Goal: Transaction & Acquisition: Purchase product/service

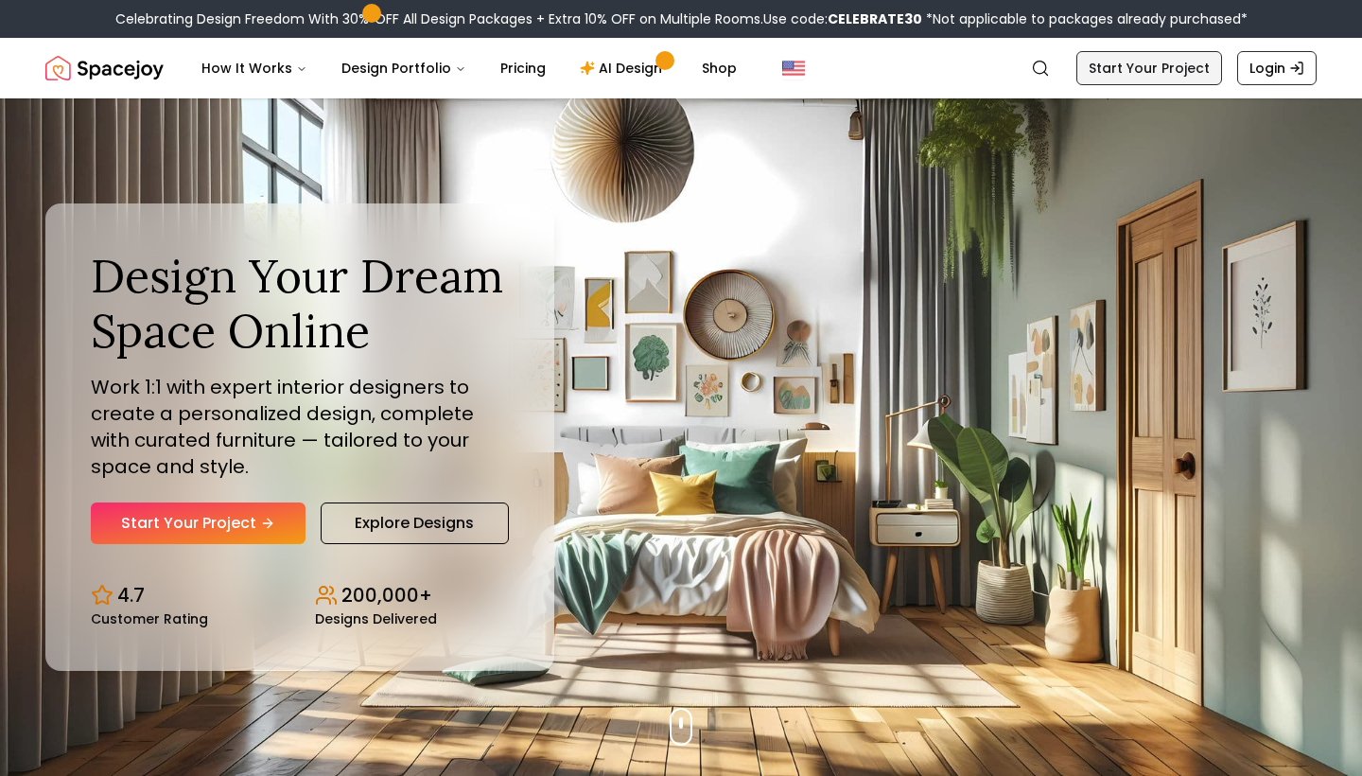
click at [1172, 62] on link "Start Your Project" at bounding box center [1149, 68] width 146 height 34
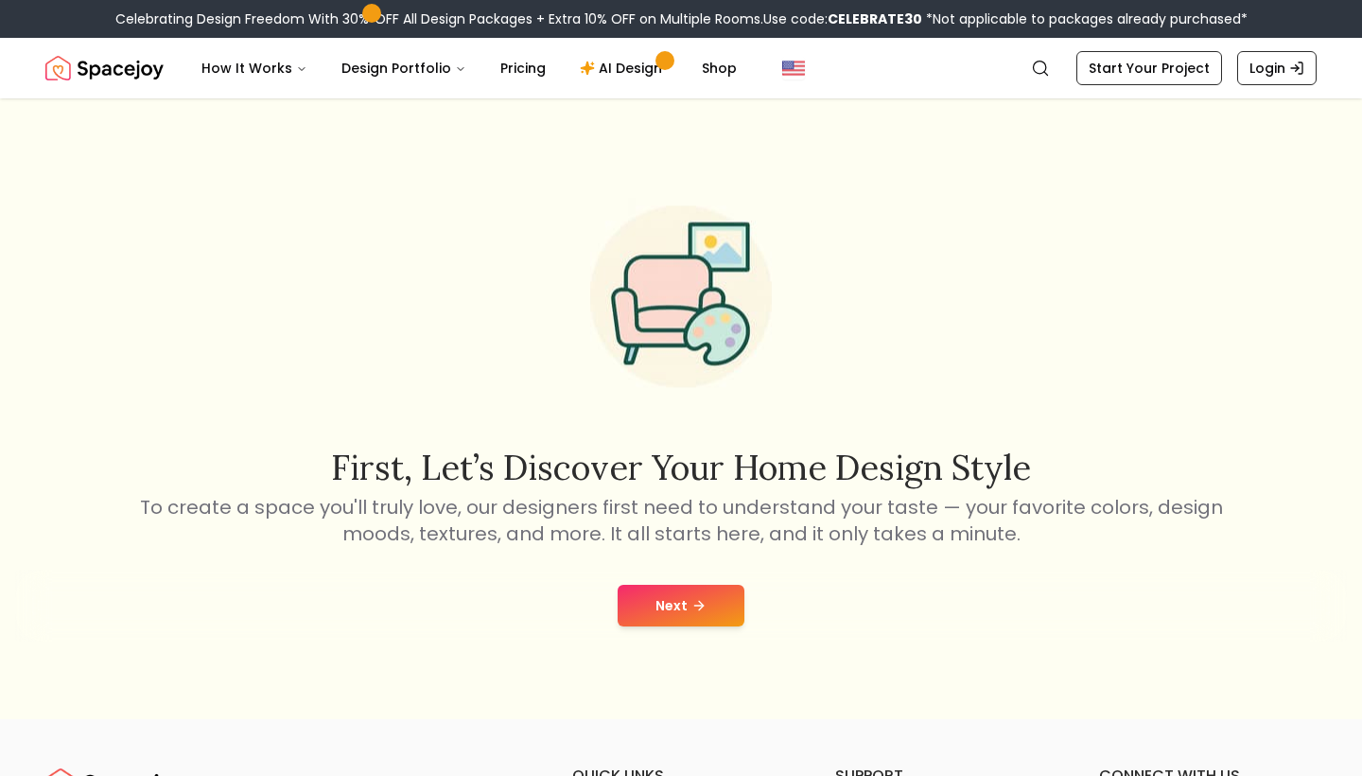
click at [704, 604] on icon at bounding box center [698, 605] width 15 height 15
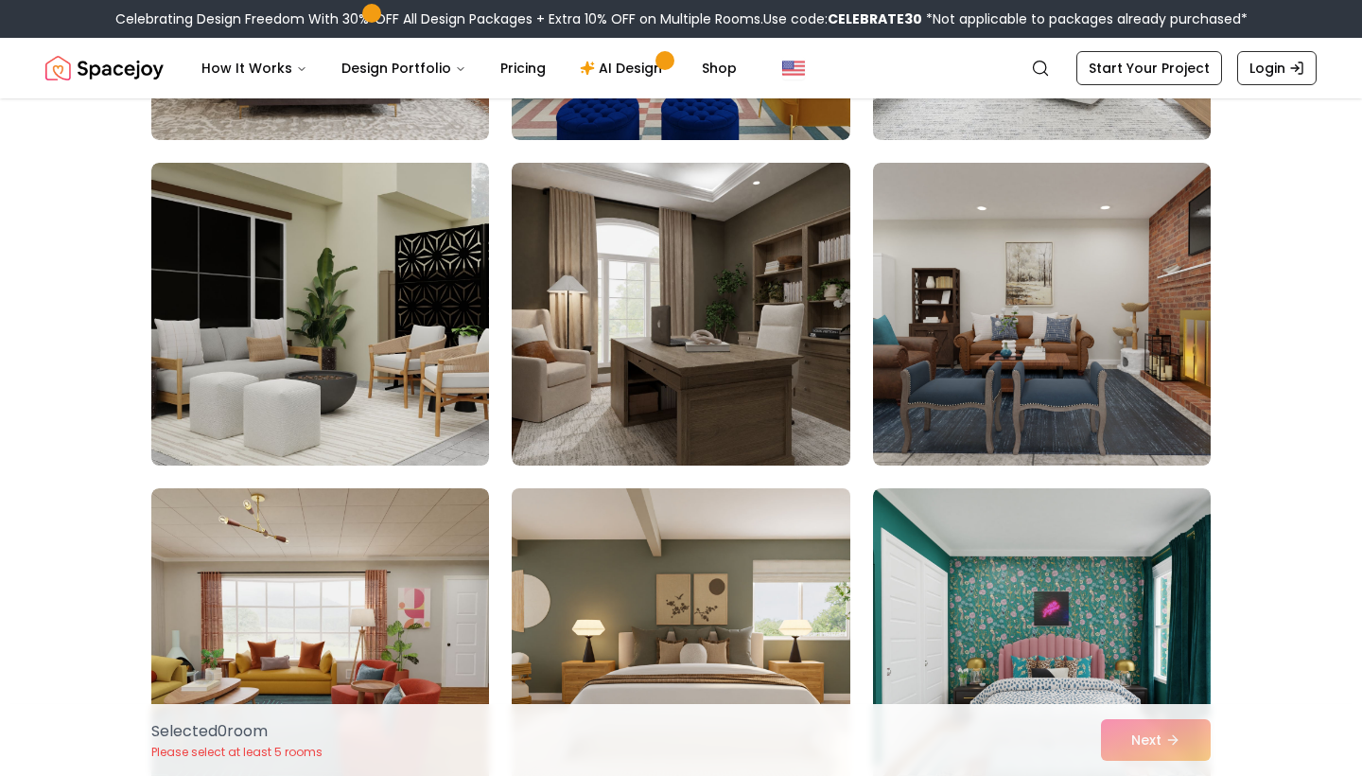
scroll to position [423, 0]
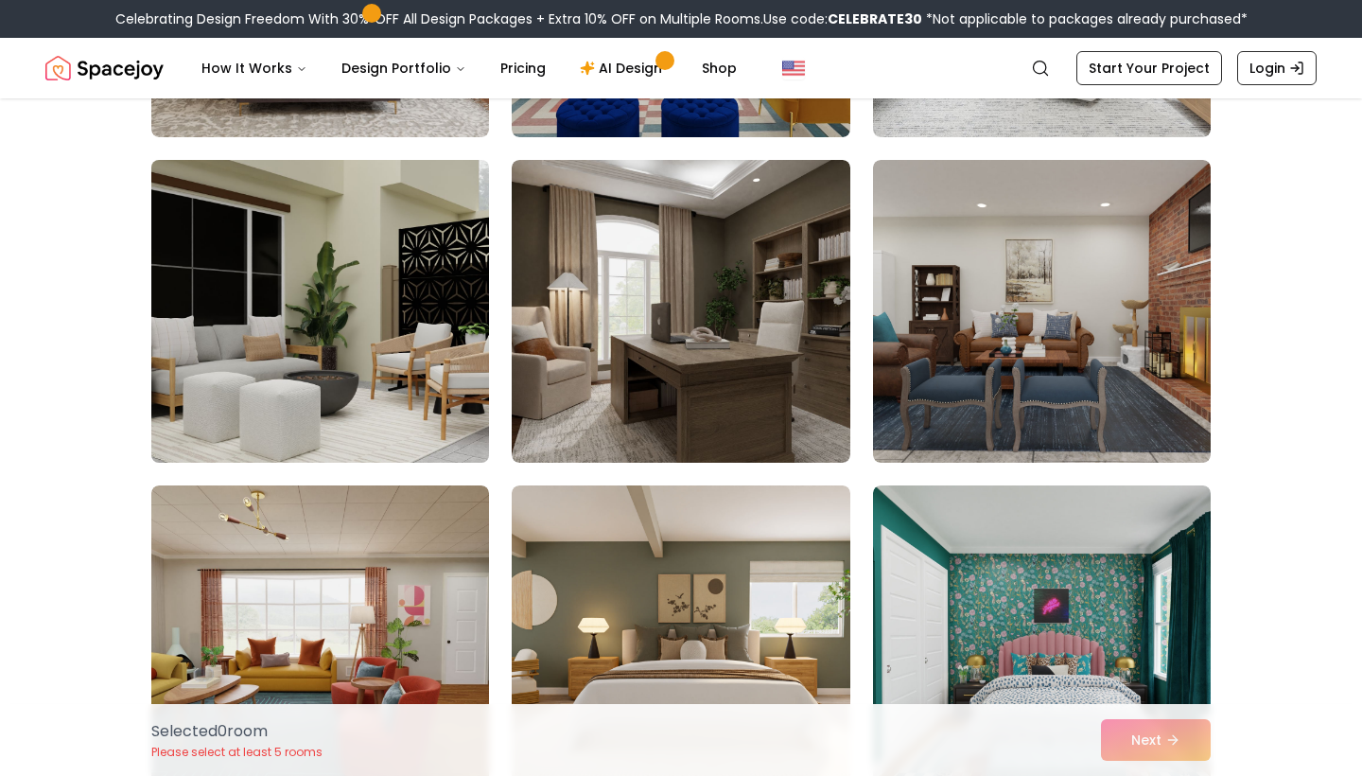
click at [406, 387] on img at bounding box center [320, 311] width 355 height 318
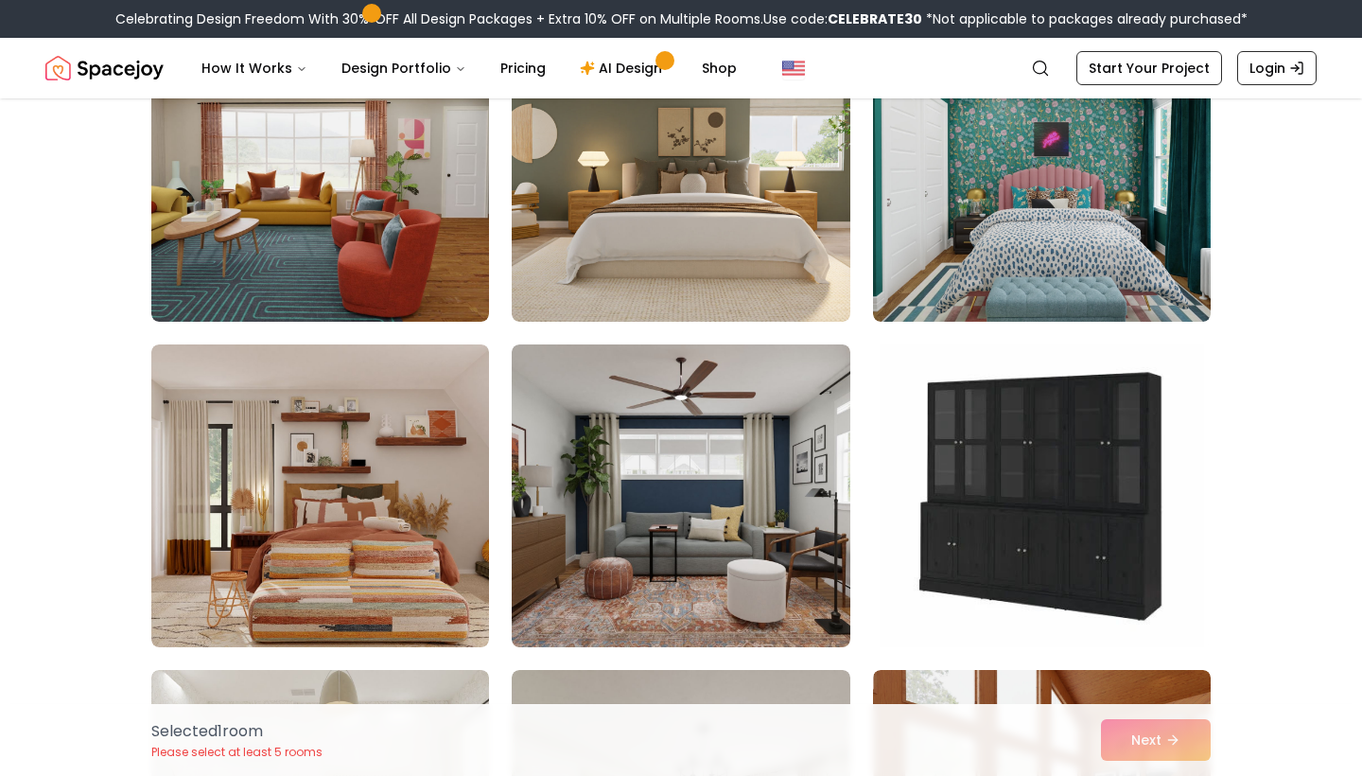
scroll to position [892, 0]
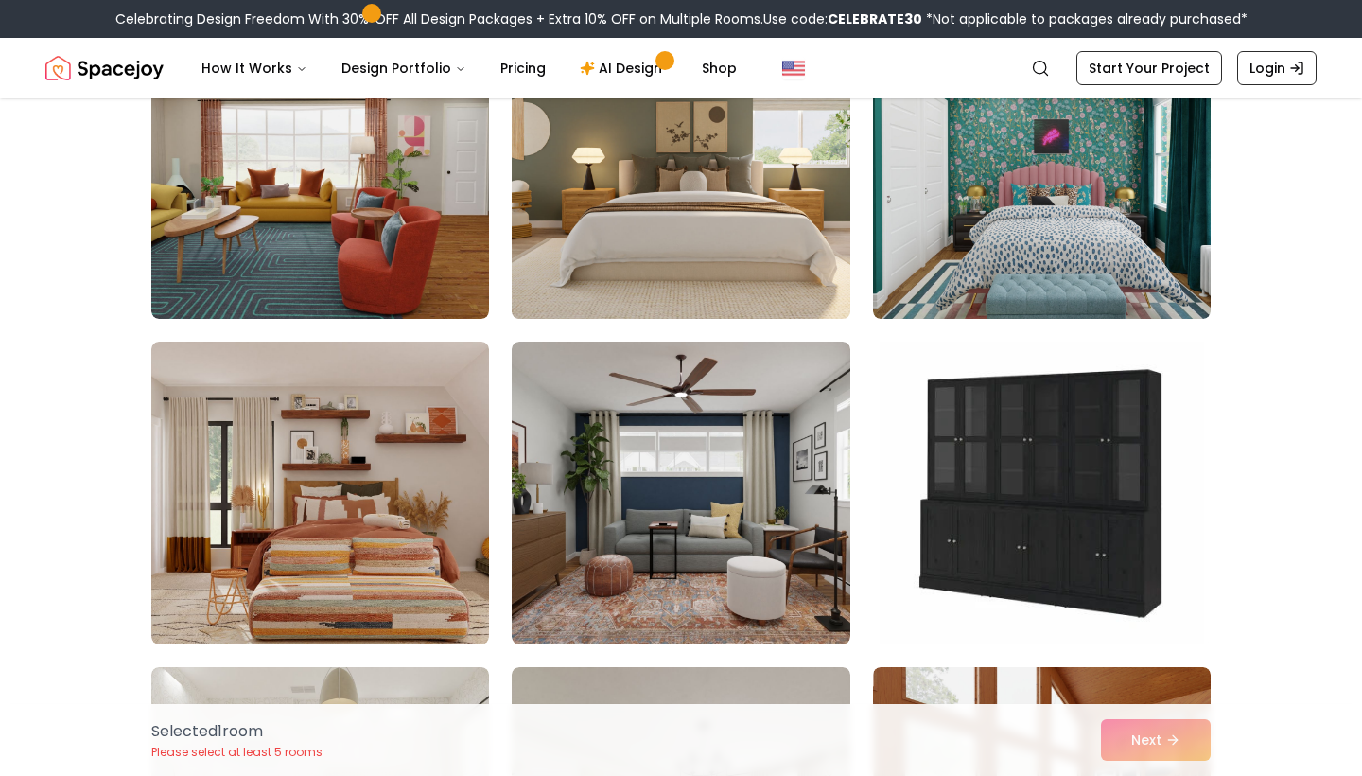
click at [718, 278] on img at bounding box center [680, 168] width 355 height 318
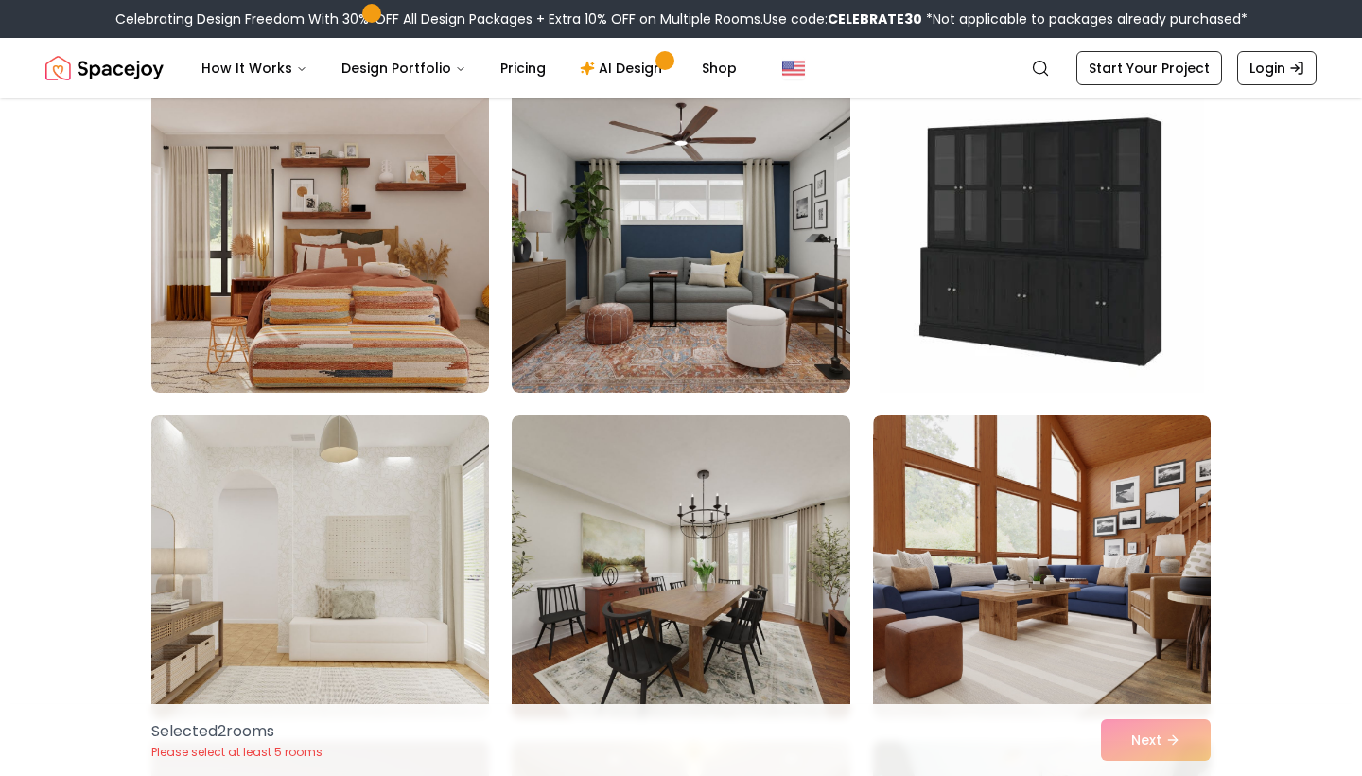
scroll to position [681, 0]
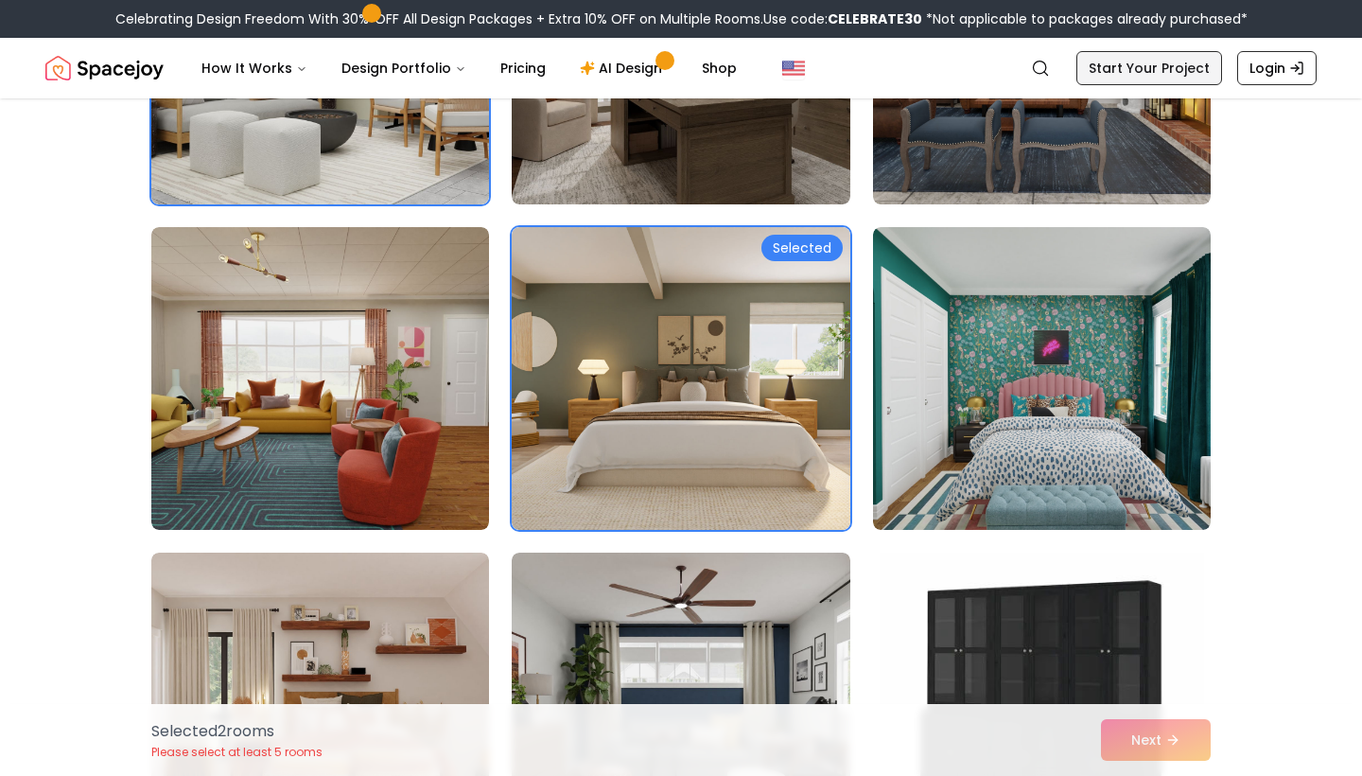
click at [1169, 58] on link "Start Your Project" at bounding box center [1149, 68] width 146 height 34
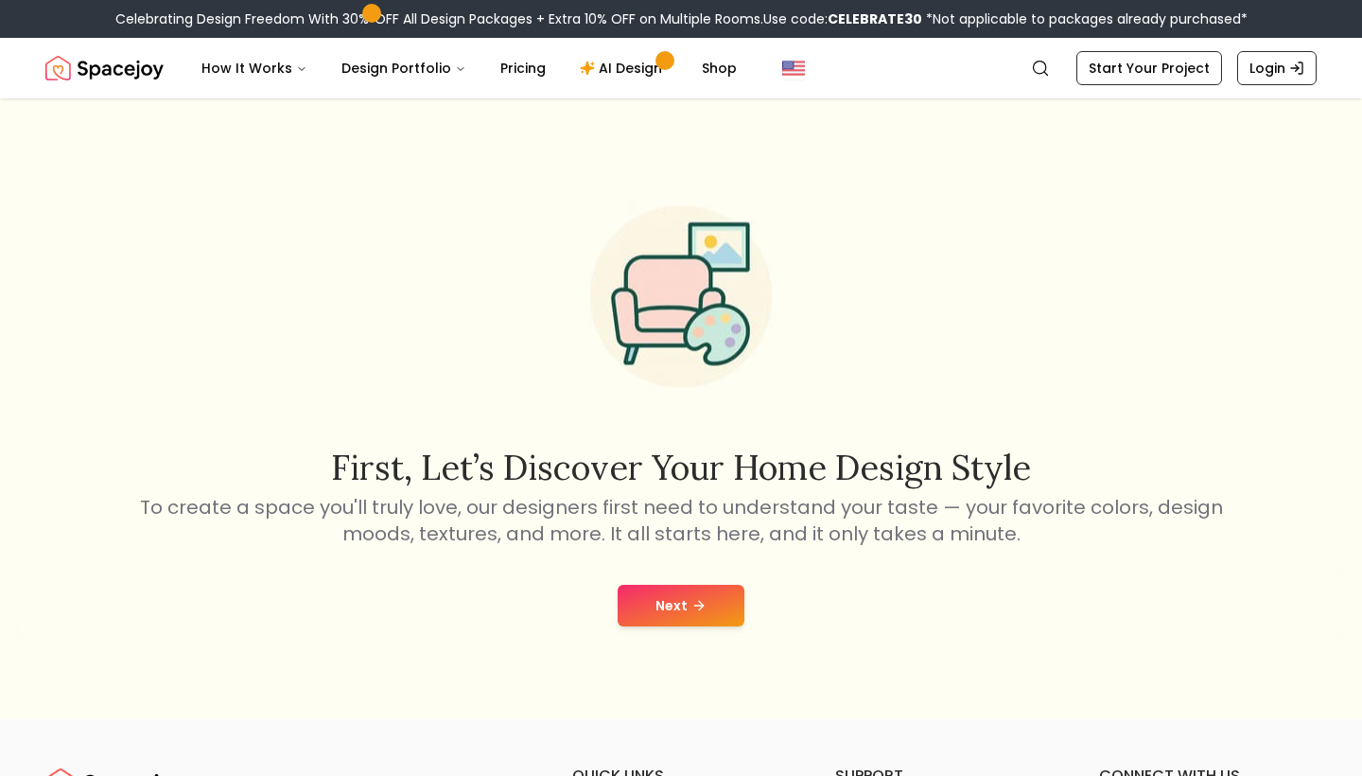
click at [679, 598] on button "Next" at bounding box center [681, 606] width 127 height 42
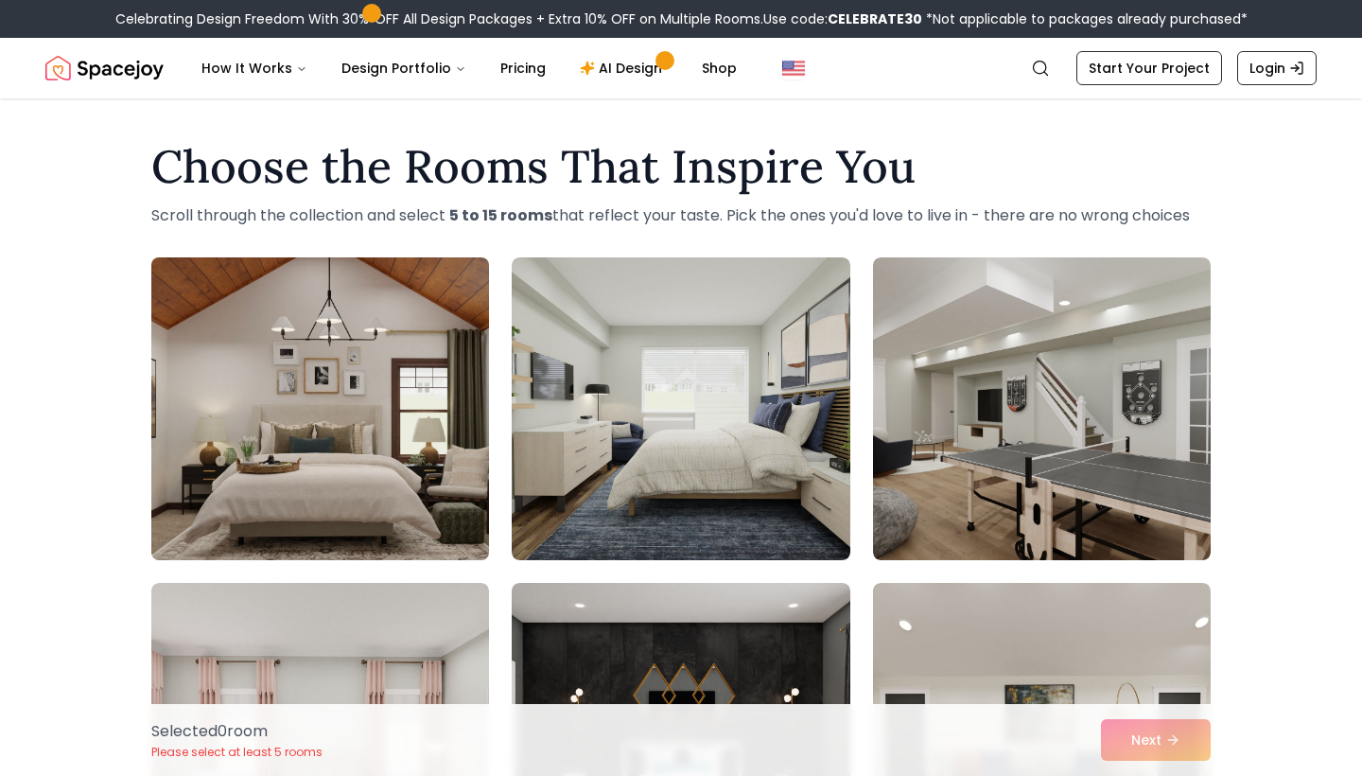
click at [411, 418] on img at bounding box center [320, 409] width 355 height 318
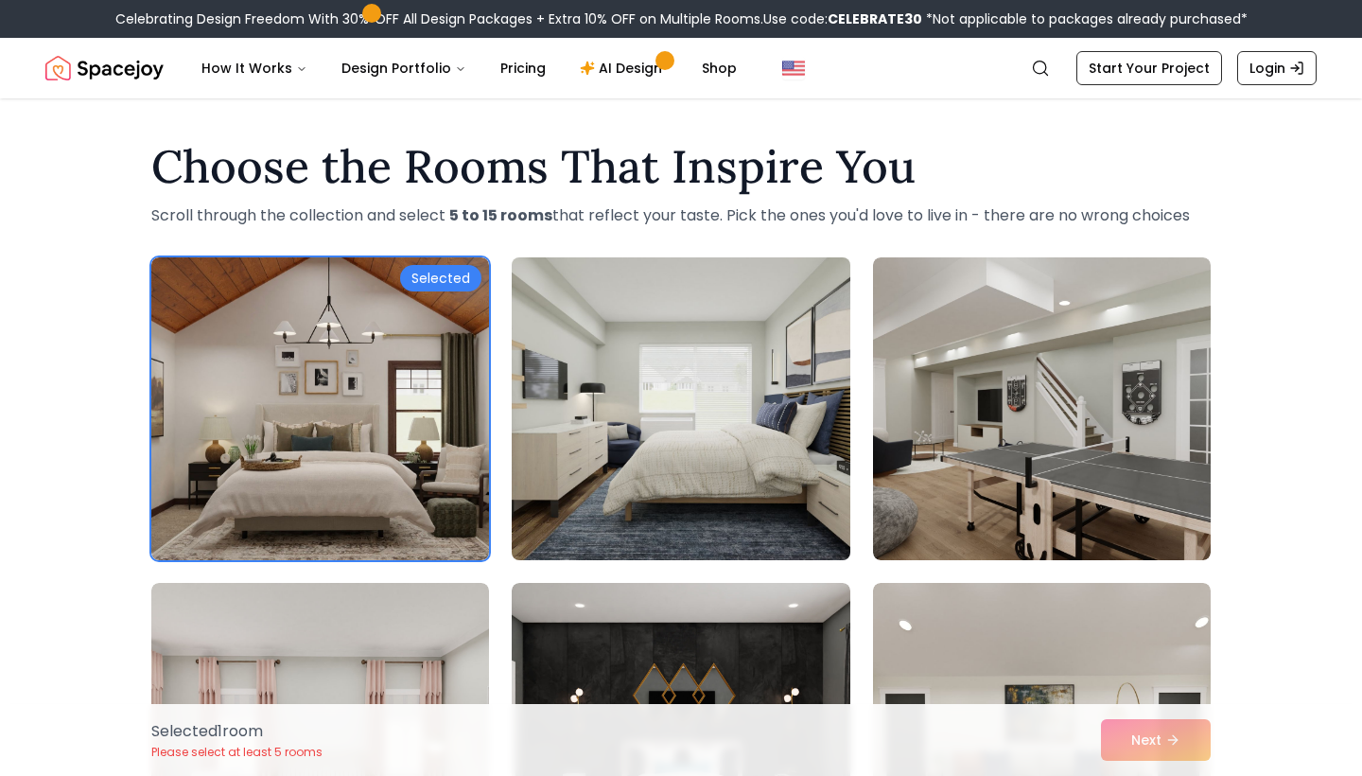
click at [738, 402] on img at bounding box center [680, 409] width 355 height 318
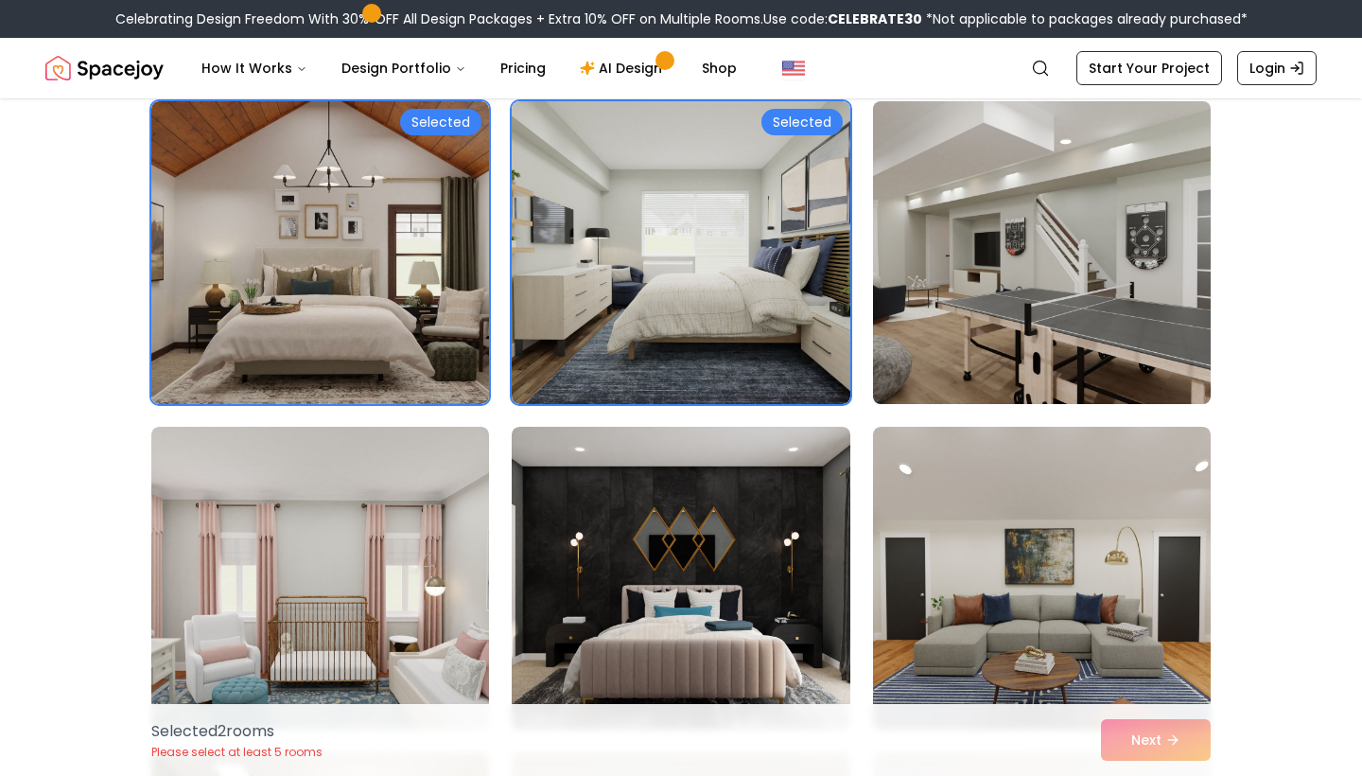
click at [951, 345] on img at bounding box center [1042, 253] width 355 height 318
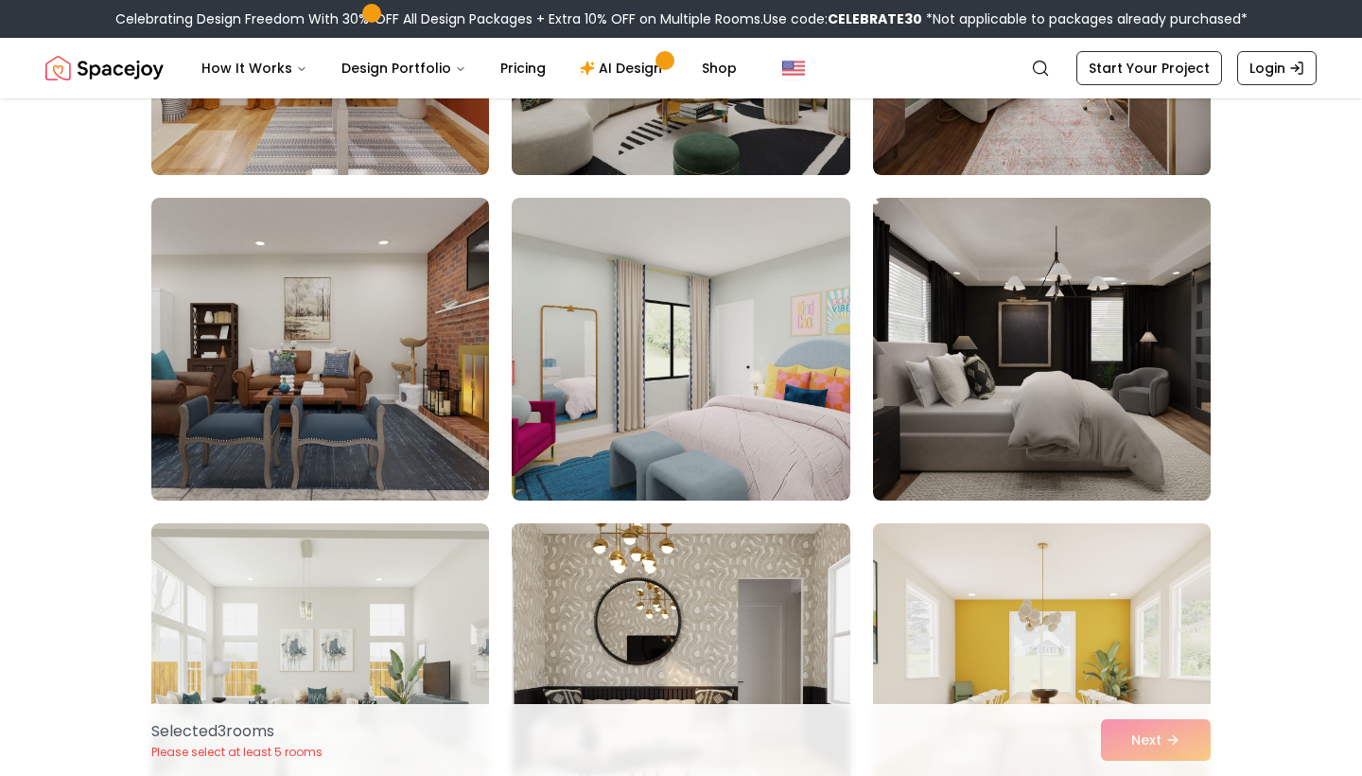
scroll to position [1362, 0]
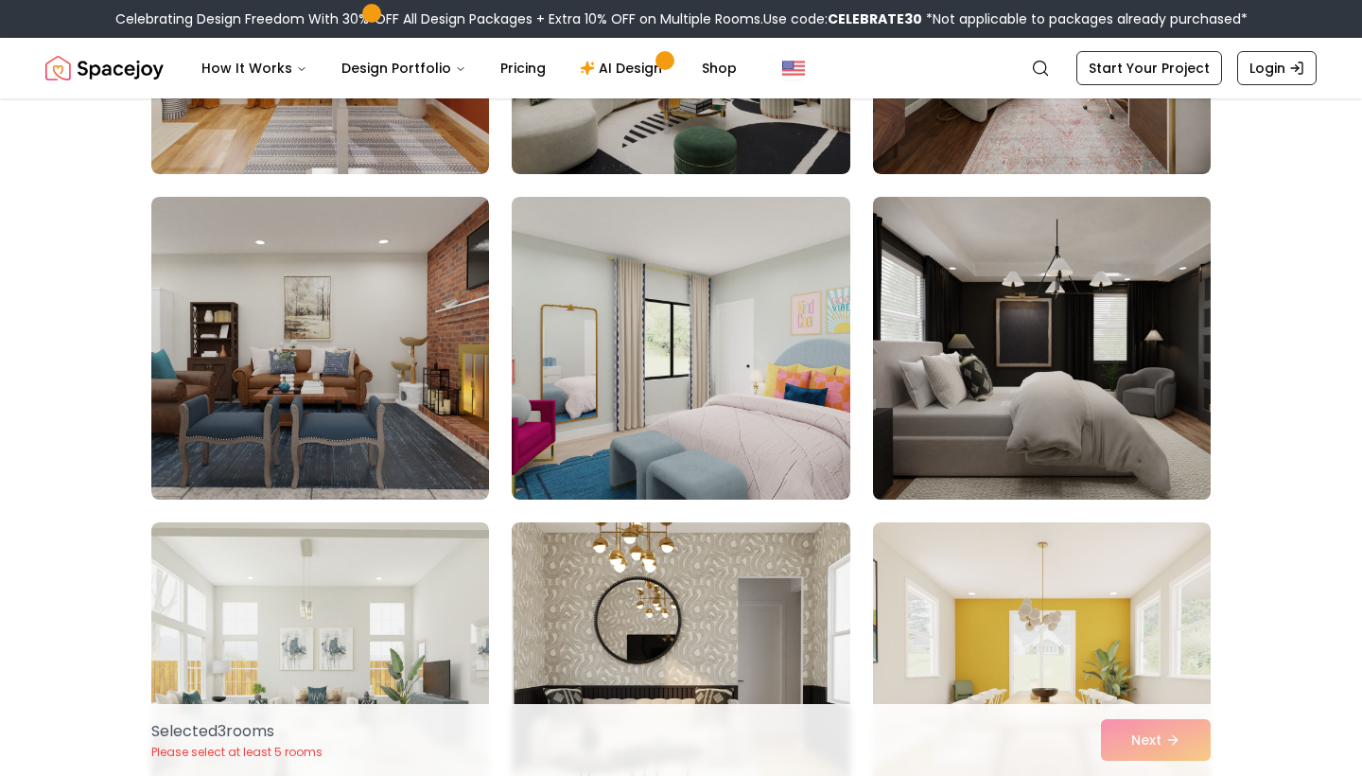
click at [981, 386] on img at bounding box center [1042, 348] width 355 height 318
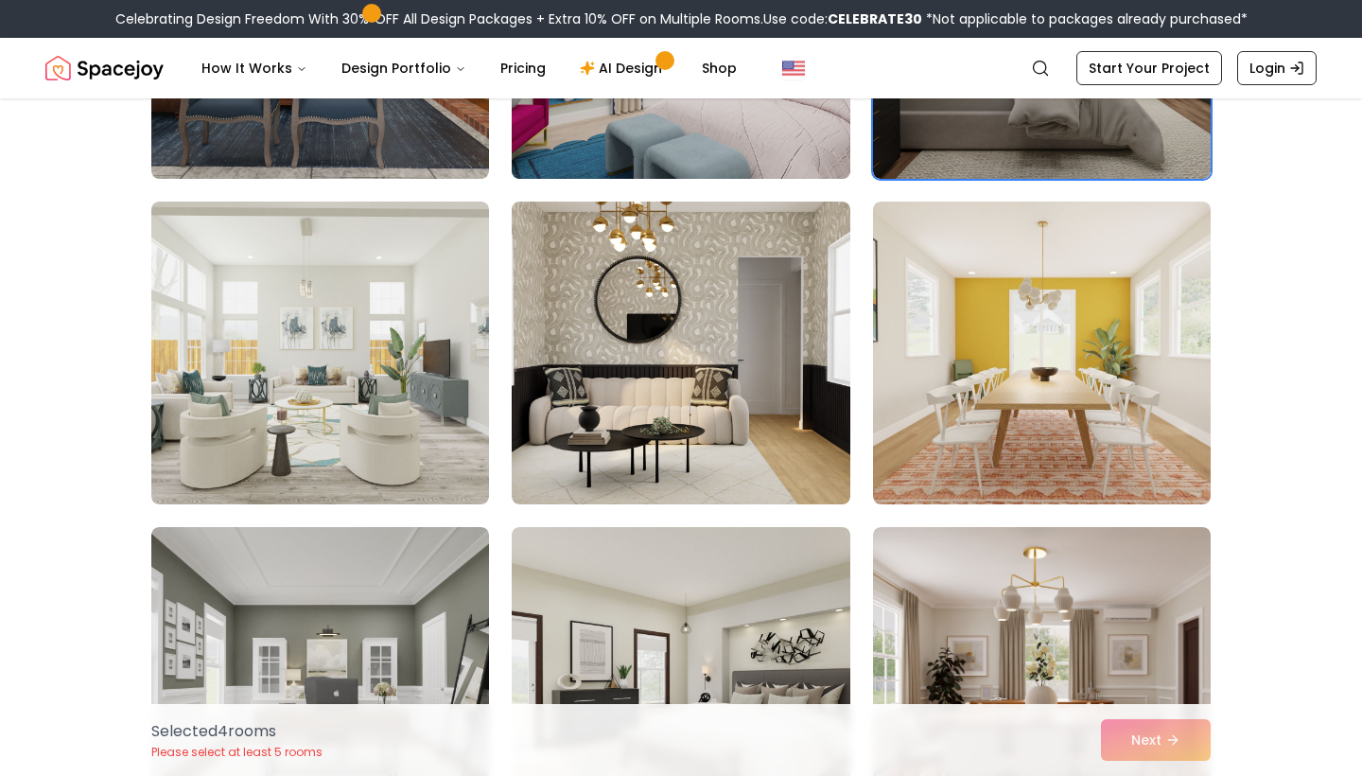
click at [687, 428] on img at bounding box center [681, 352] width 338 height 303
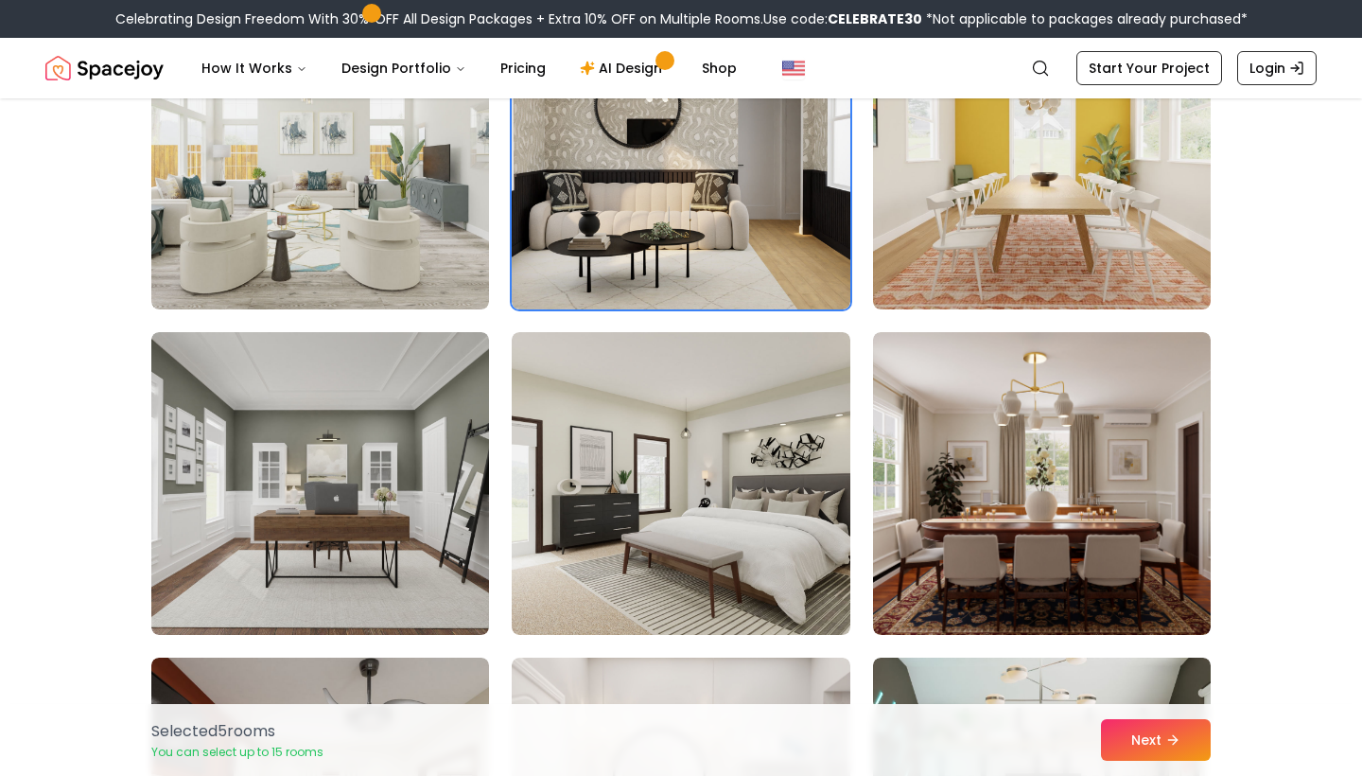
scroll to position [1884, 0]
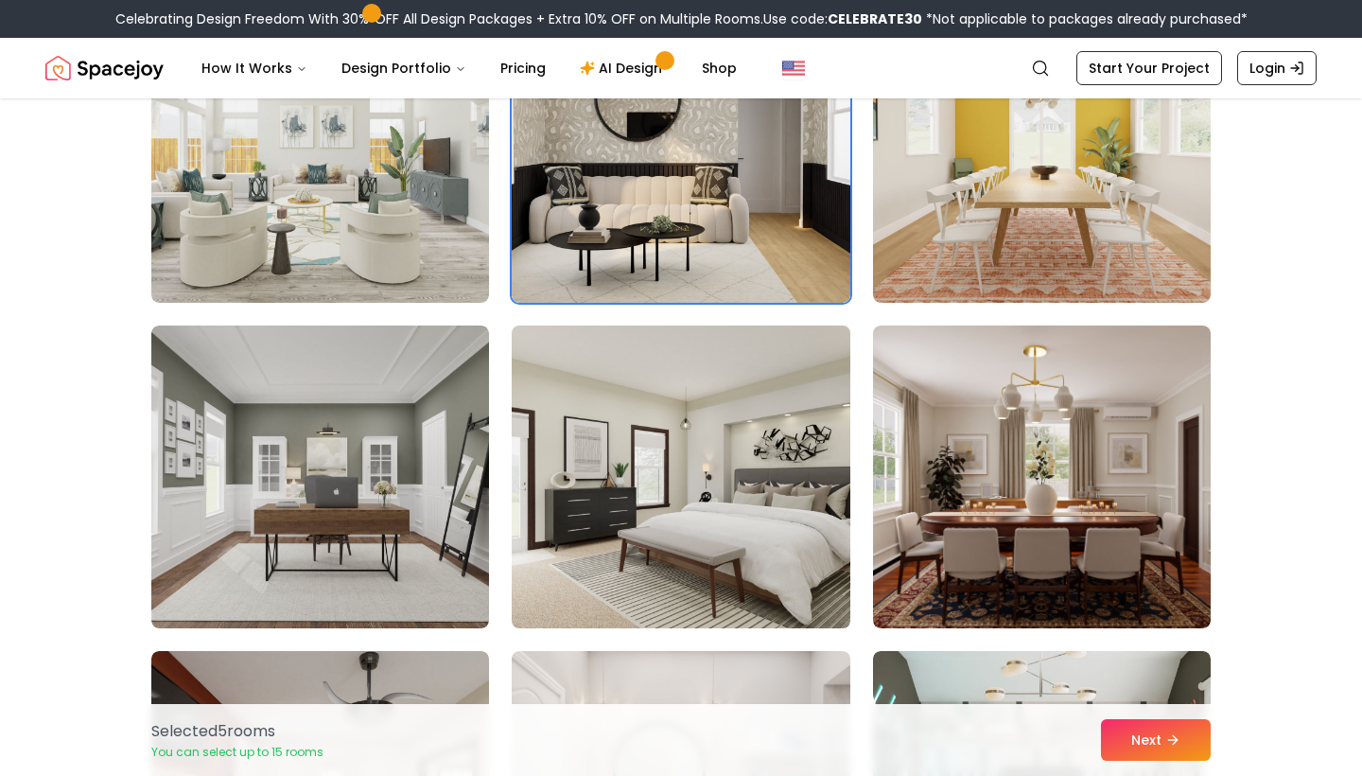
click at [692, 416] on img at bounding box center [680, 477] width 355 height 318
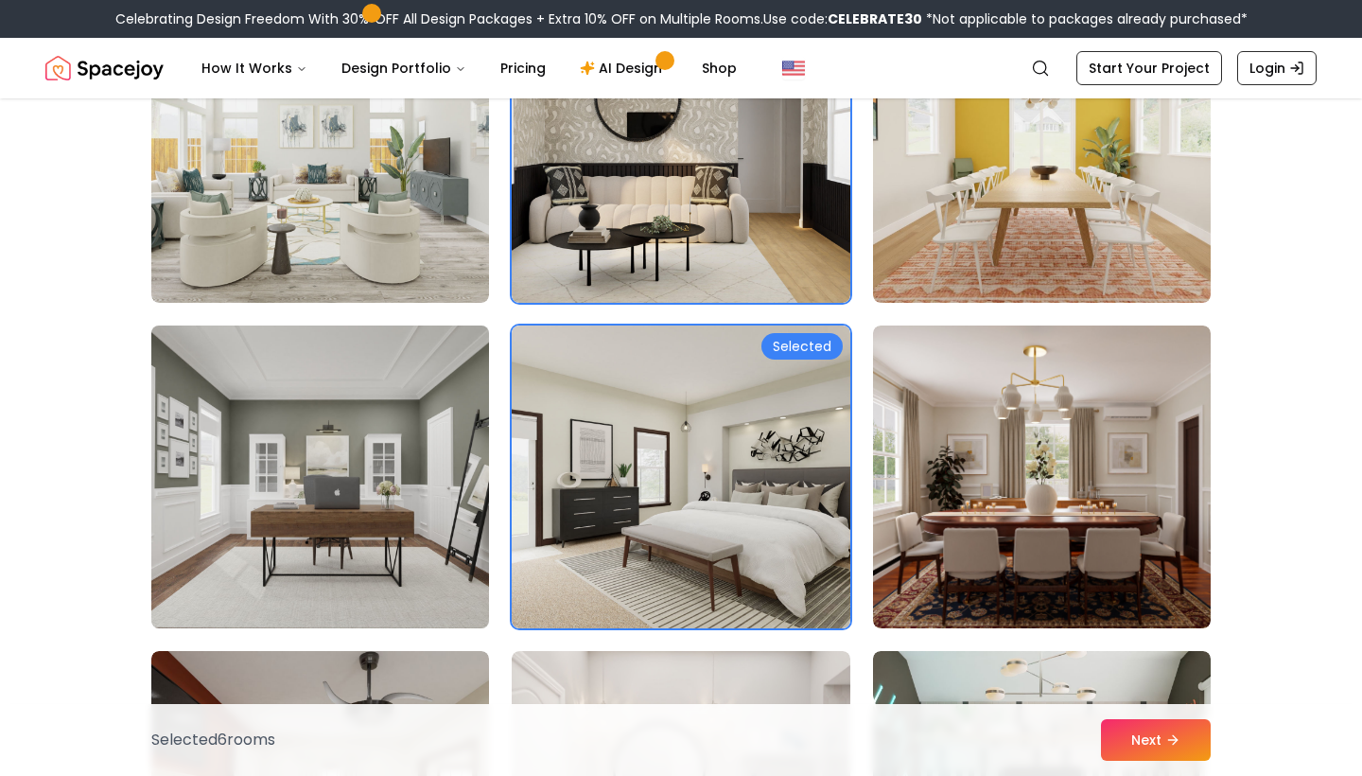
click at [366, 457] on img at bounding box center [320, 477] width 355 height 318
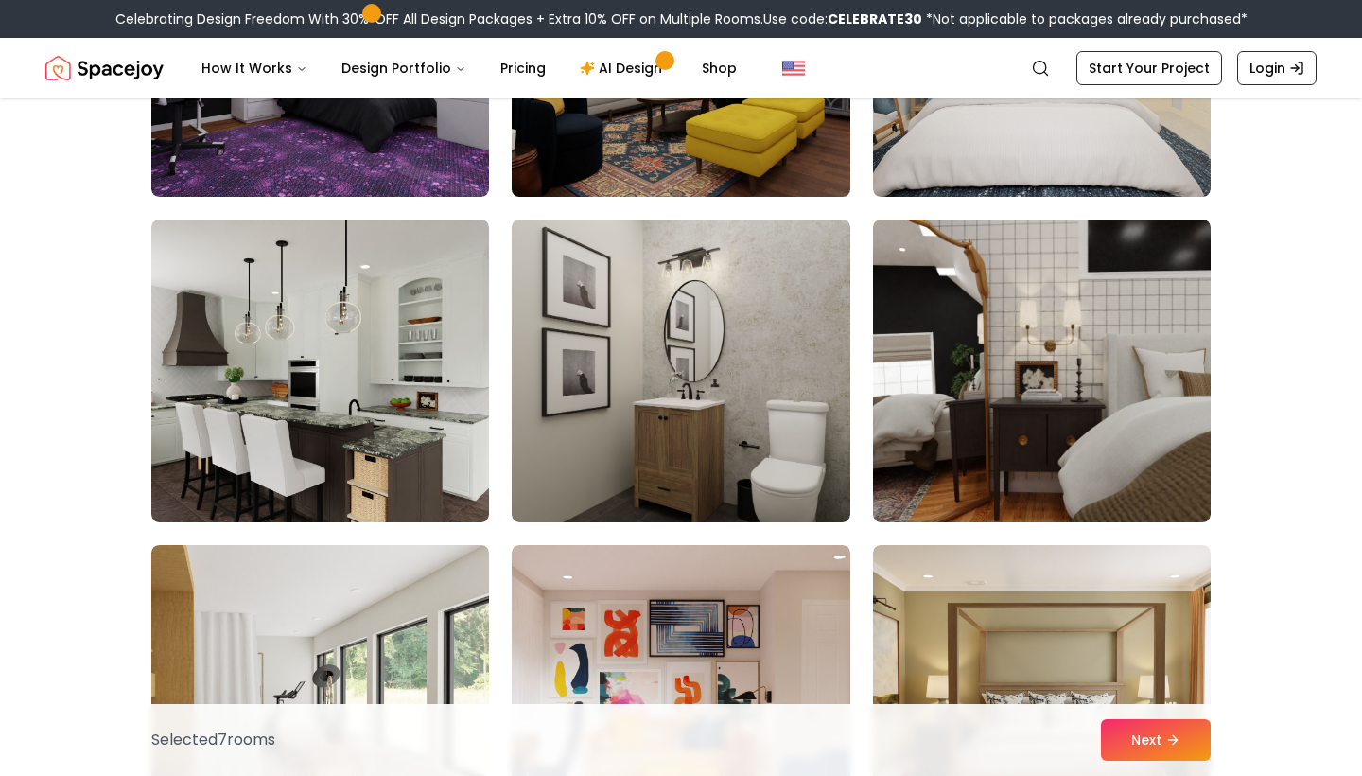
scroll to position [4921, 0]
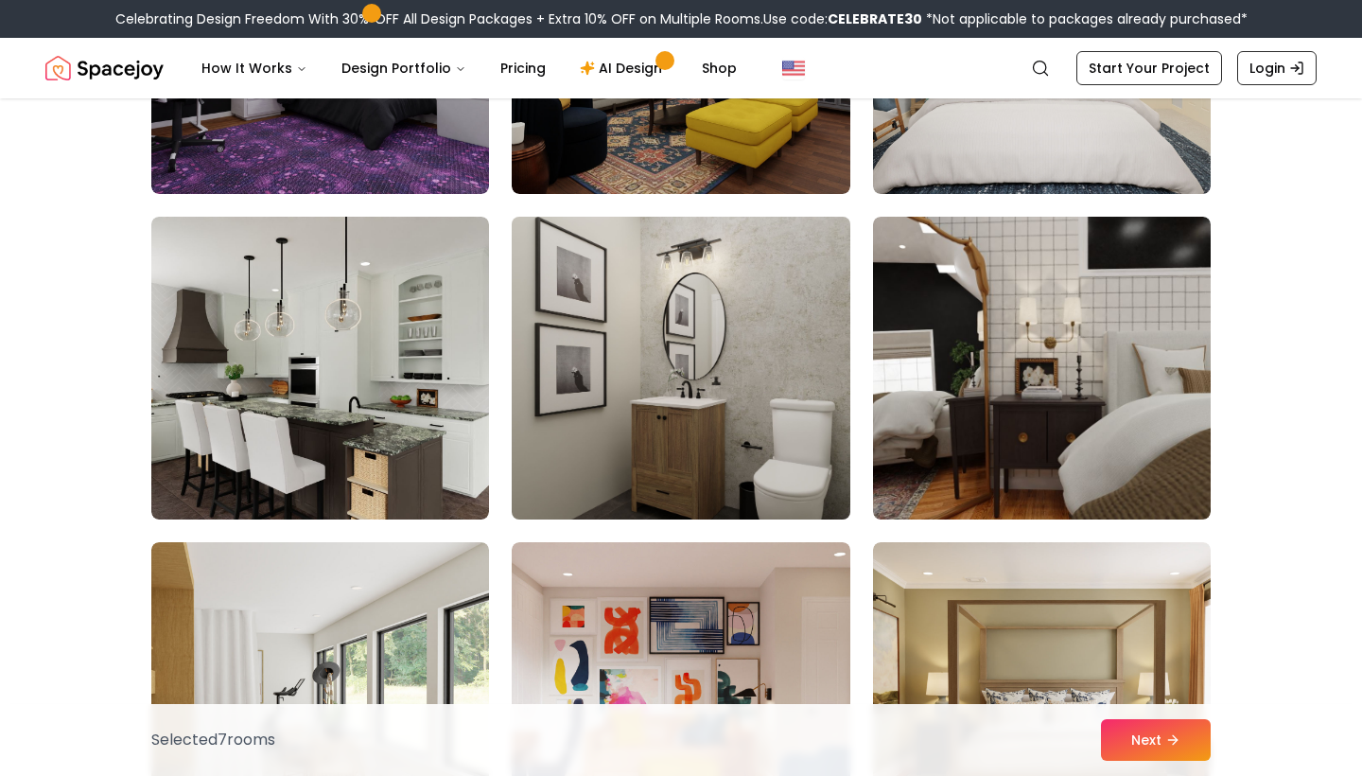
click at [717, 238] on img at bounding box center [680, 368] width 355 height 318
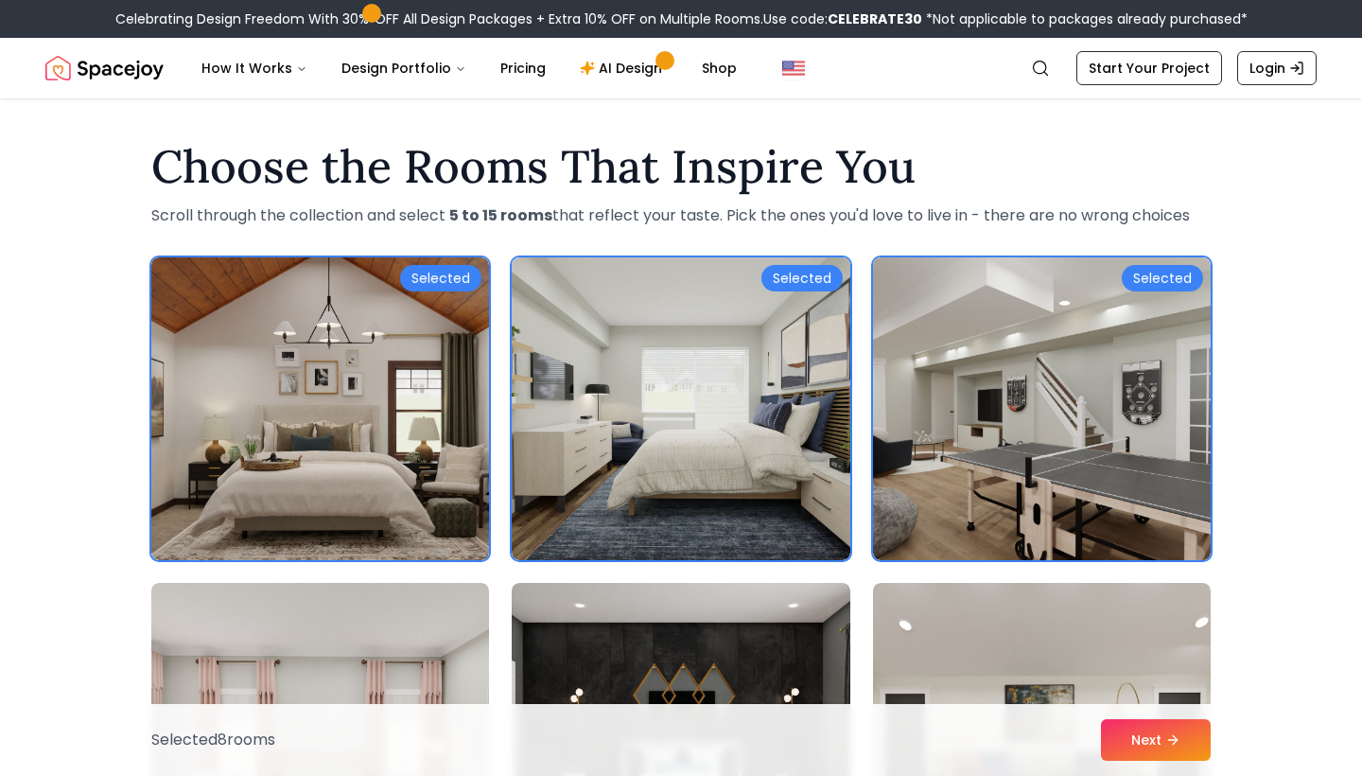
scroll to position [0, 0]
click at [1133, 739] on button "Next" at bounding box center [1156, 740] width 110 height 42
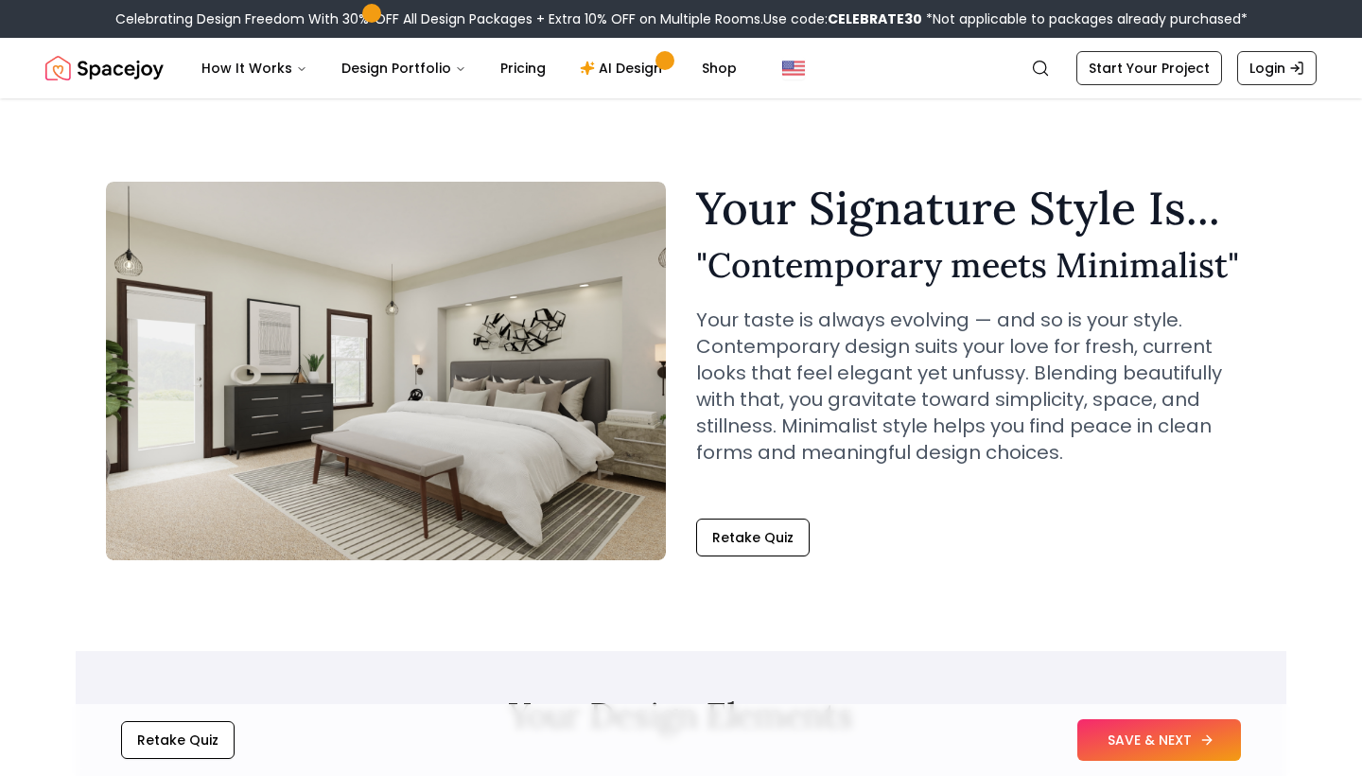
click at [1110, 729] on button "SAVE & NEXT" at bounding box center [1159, 740] width 164 height 42
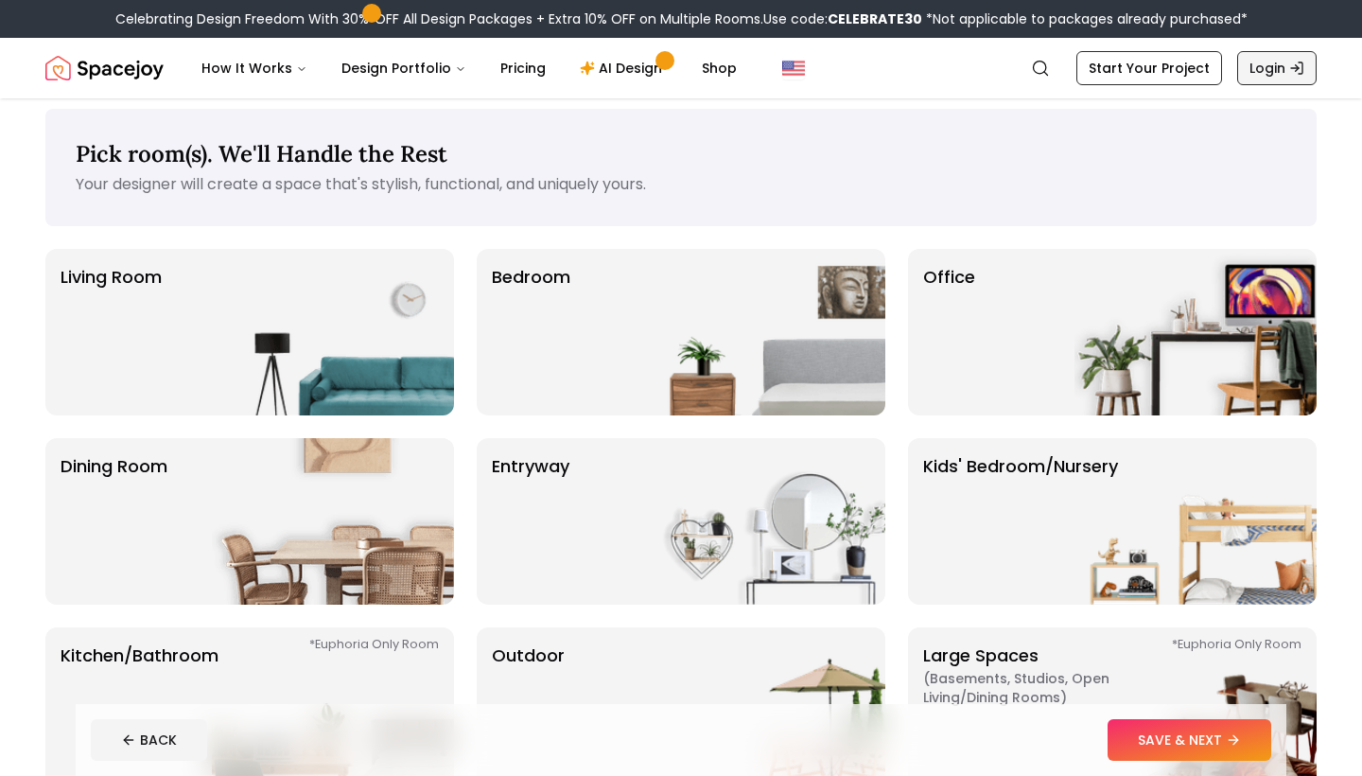
click at [1286, 56] on link "Login" at bounding box center [1276, 68] width 79 height 34
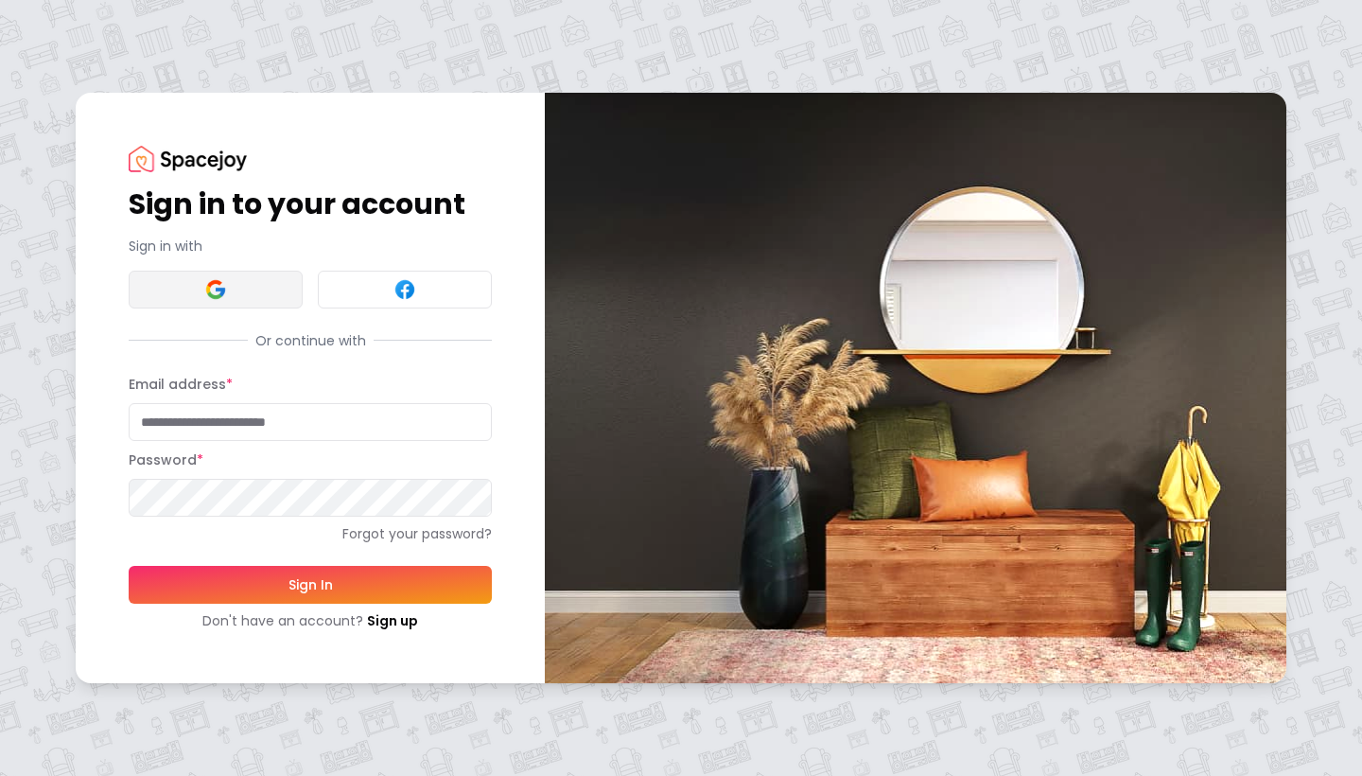
click at [256, 280] on button at bounding box center [216, 290] width 174 height 38
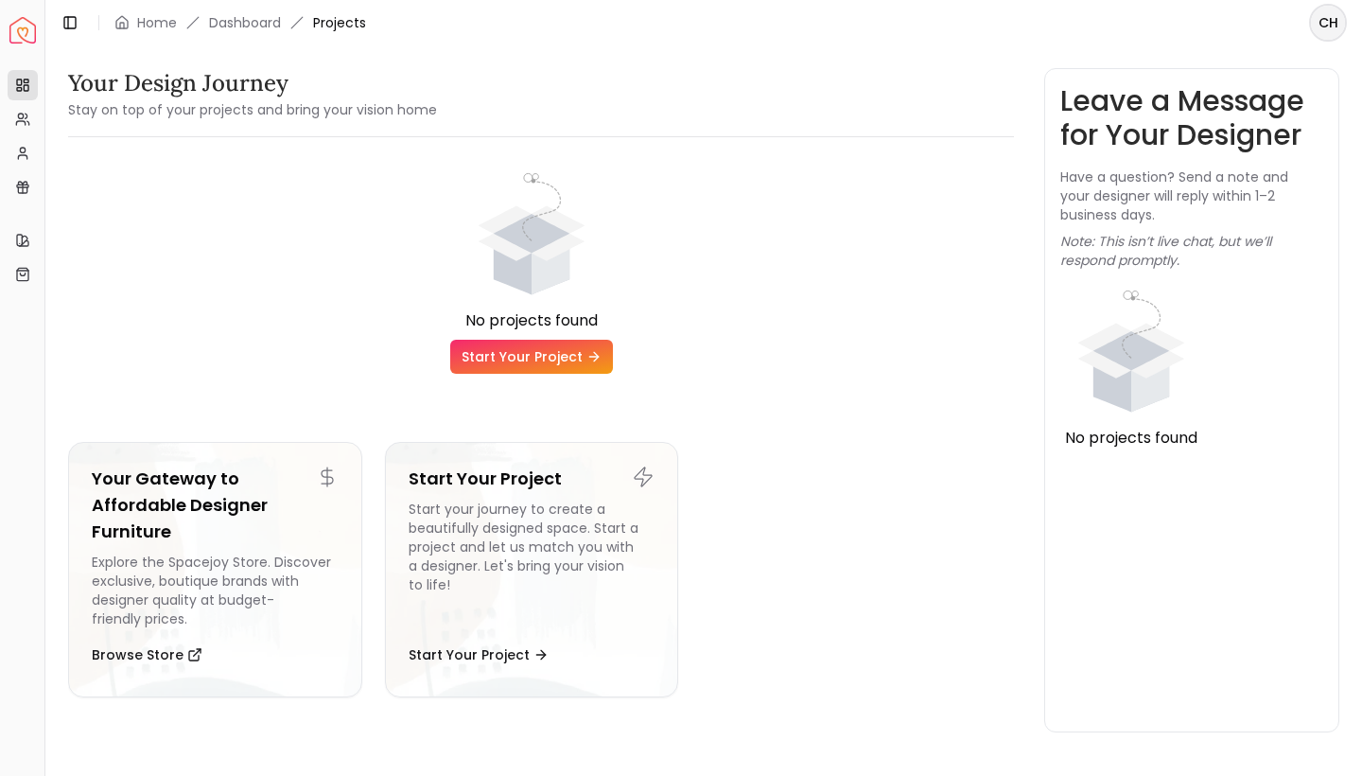
click at [562, 352] on link "Start Your Project" at bounding box center [531, 357] width 163 height 34
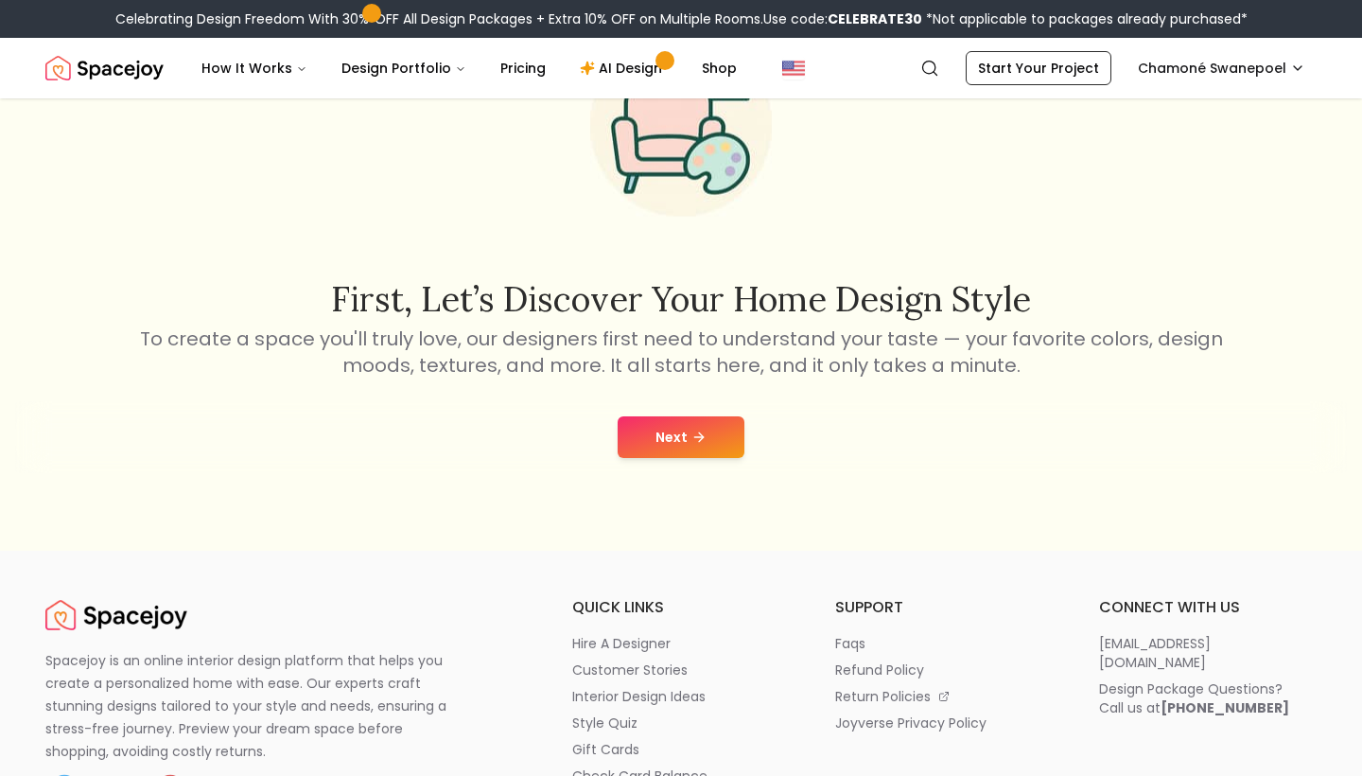
scroll to position [158, 0]
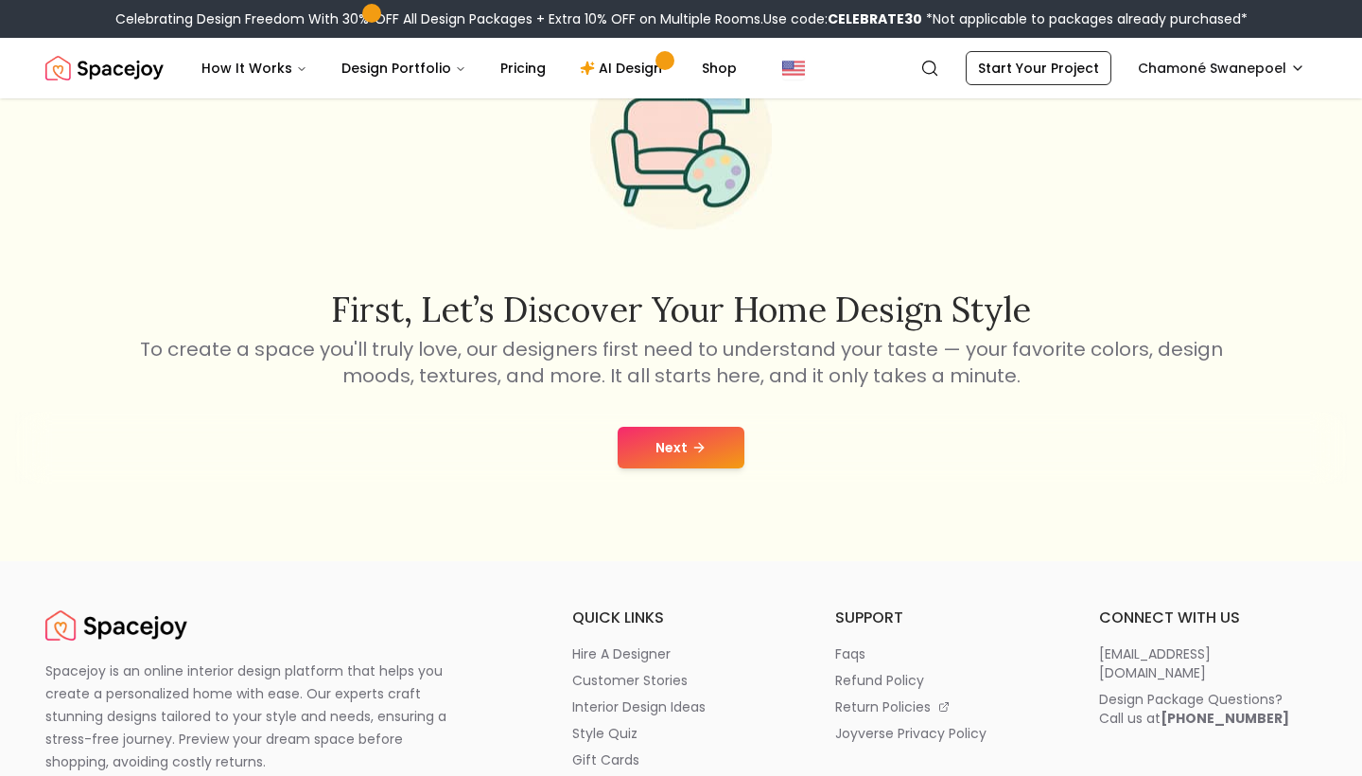
click at [685, 448] on button "Next" at bounding box center [681, 448] width 127 height 42
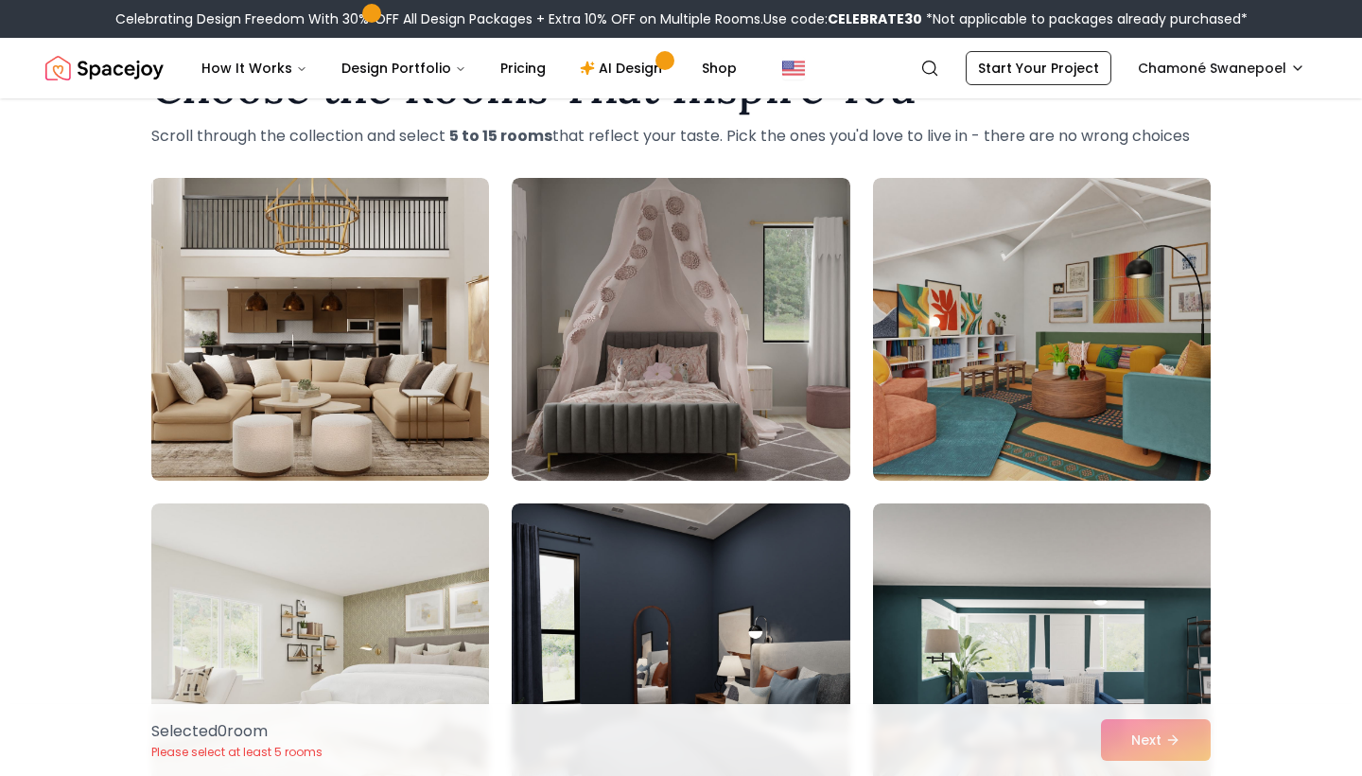
scroll to position [91, 0]
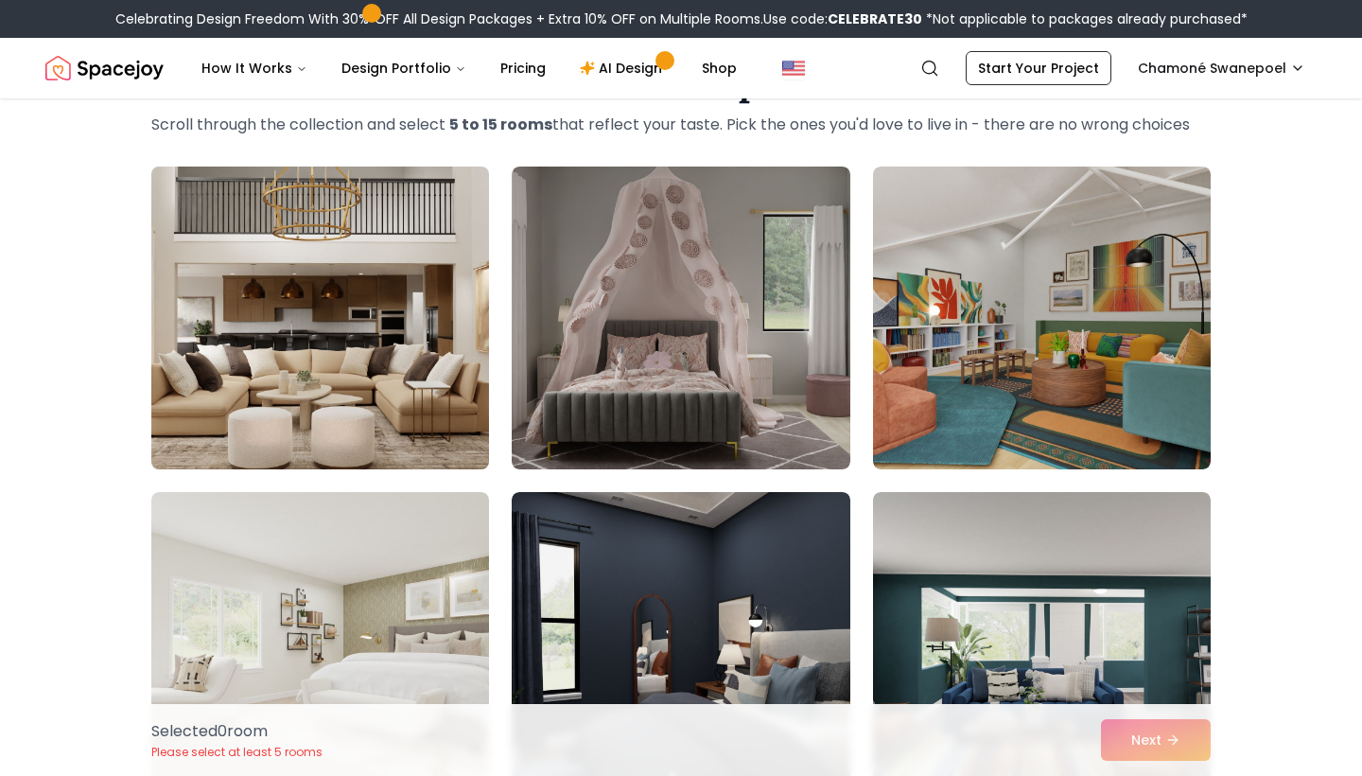
click at [381, 347] on img at bounding box center [320, 318] width 355 height 318
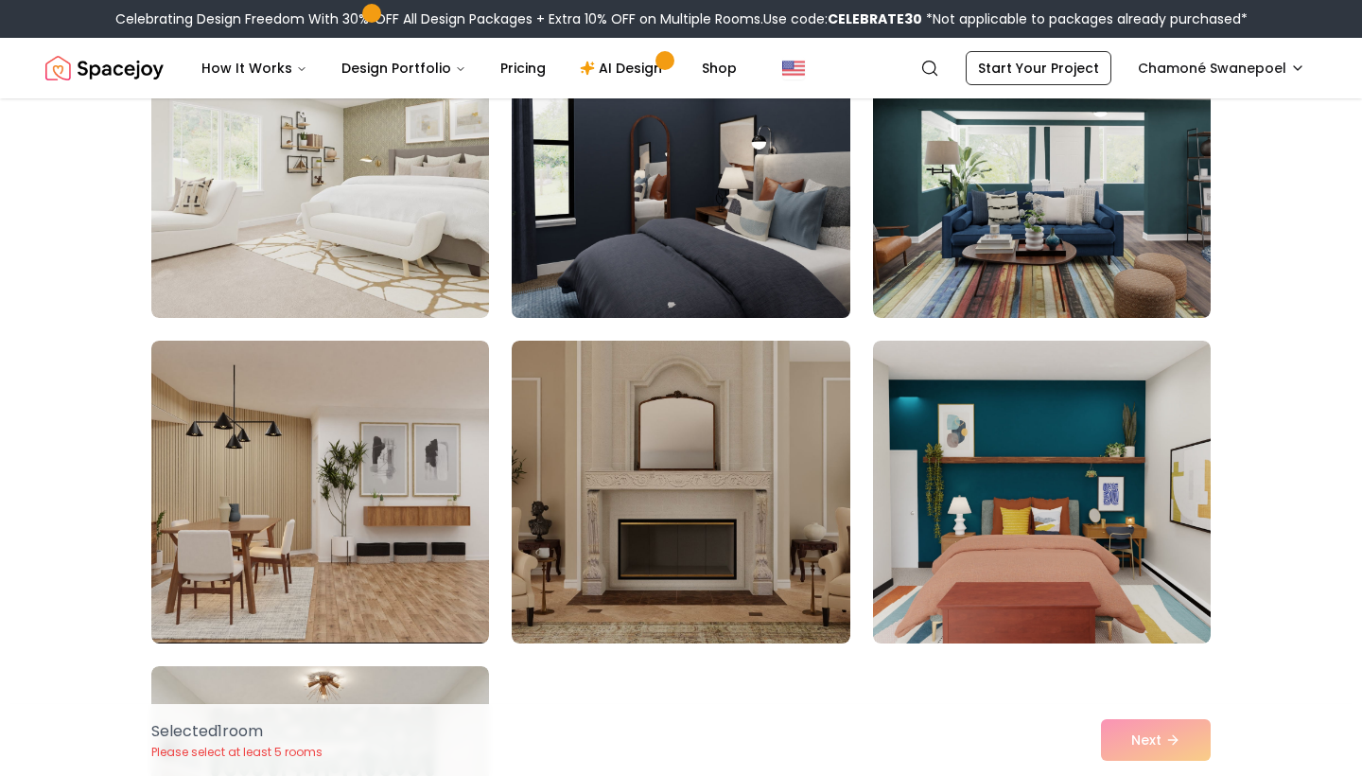
scroll to position [590, 0]
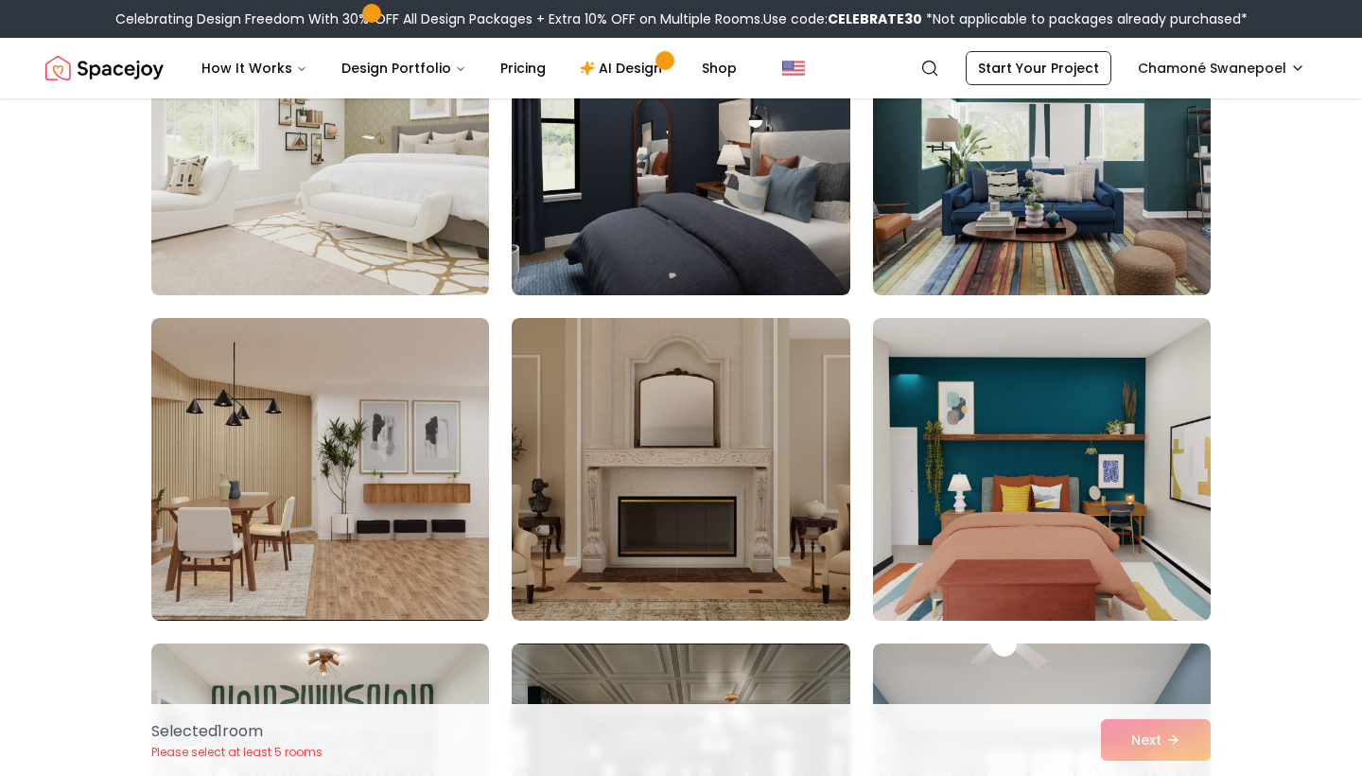
click at [448, 217] on img at bounding box center [320, 144] width 355 height 318
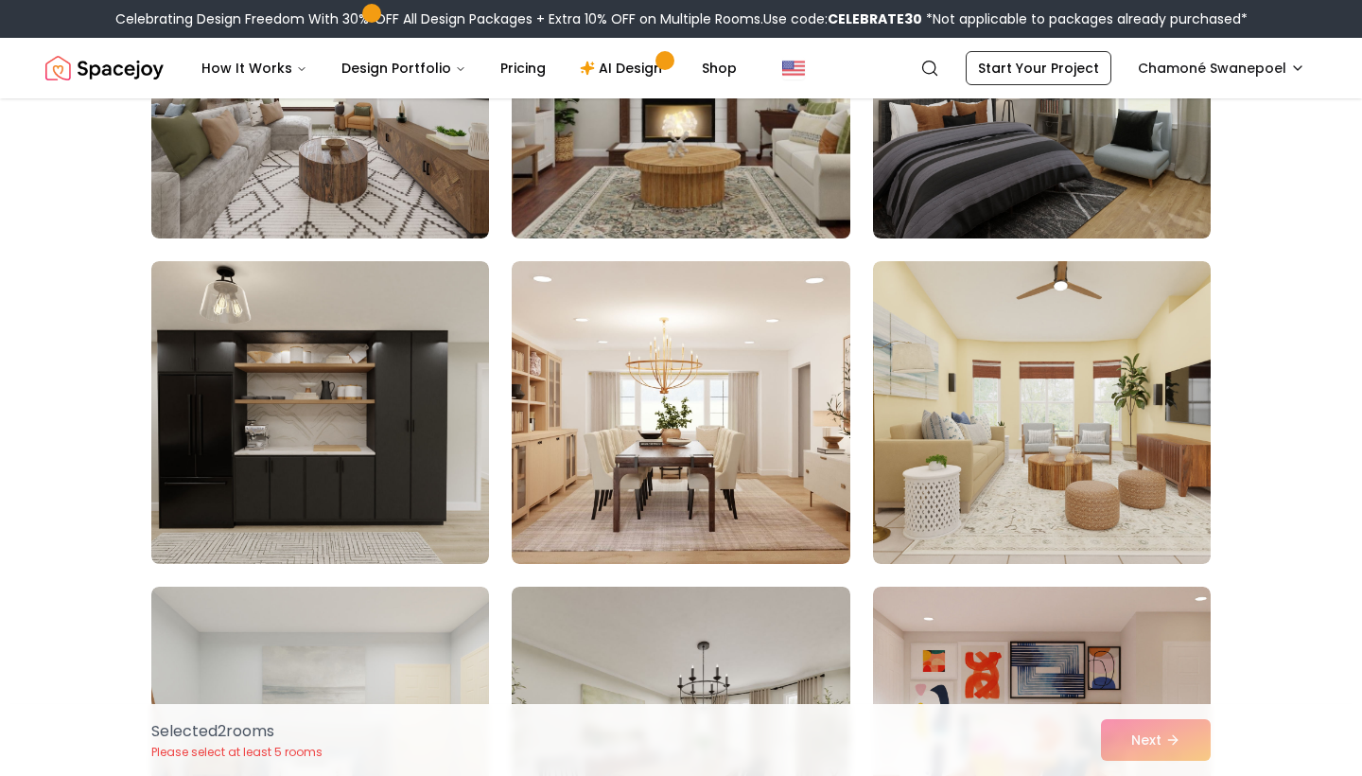
scroll to position [1654, 0]
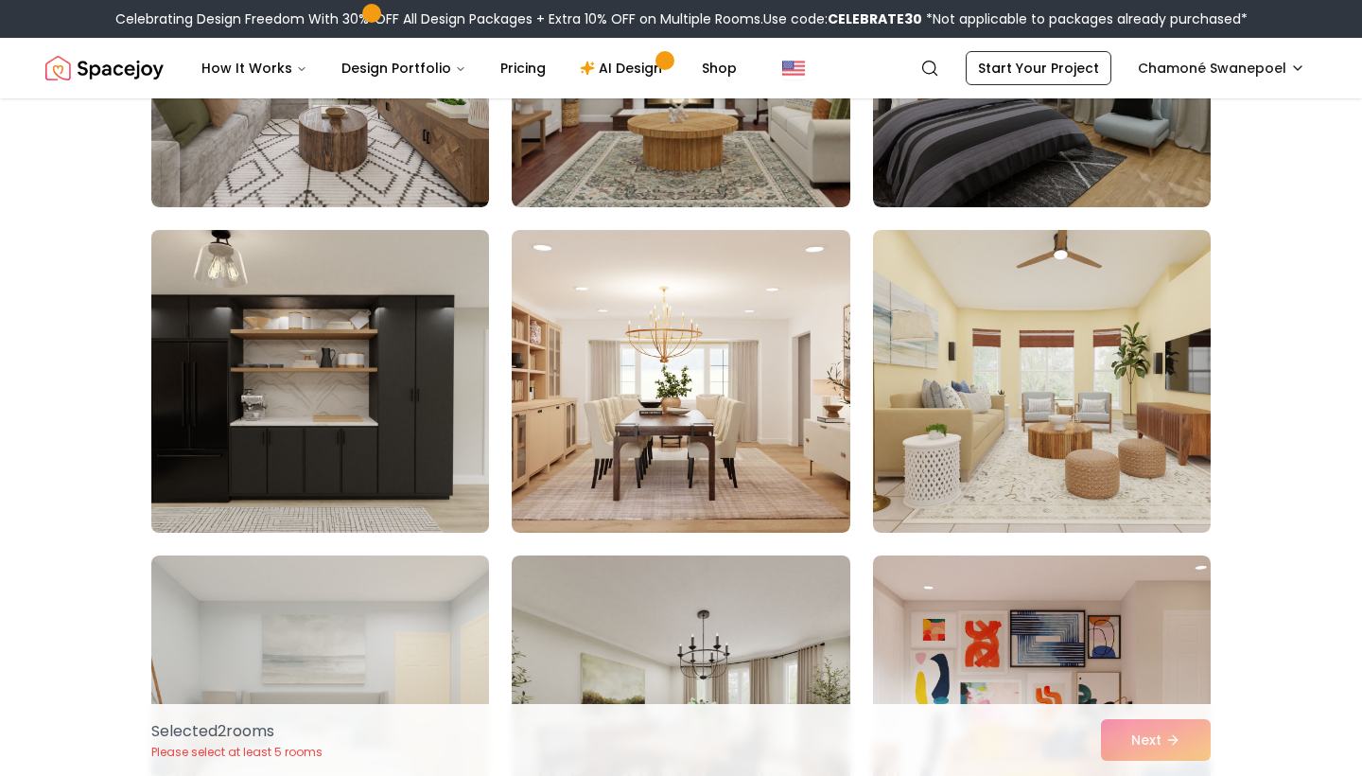
click at [399, 400] on img at bounding box center [320, 381] width 355 height 318
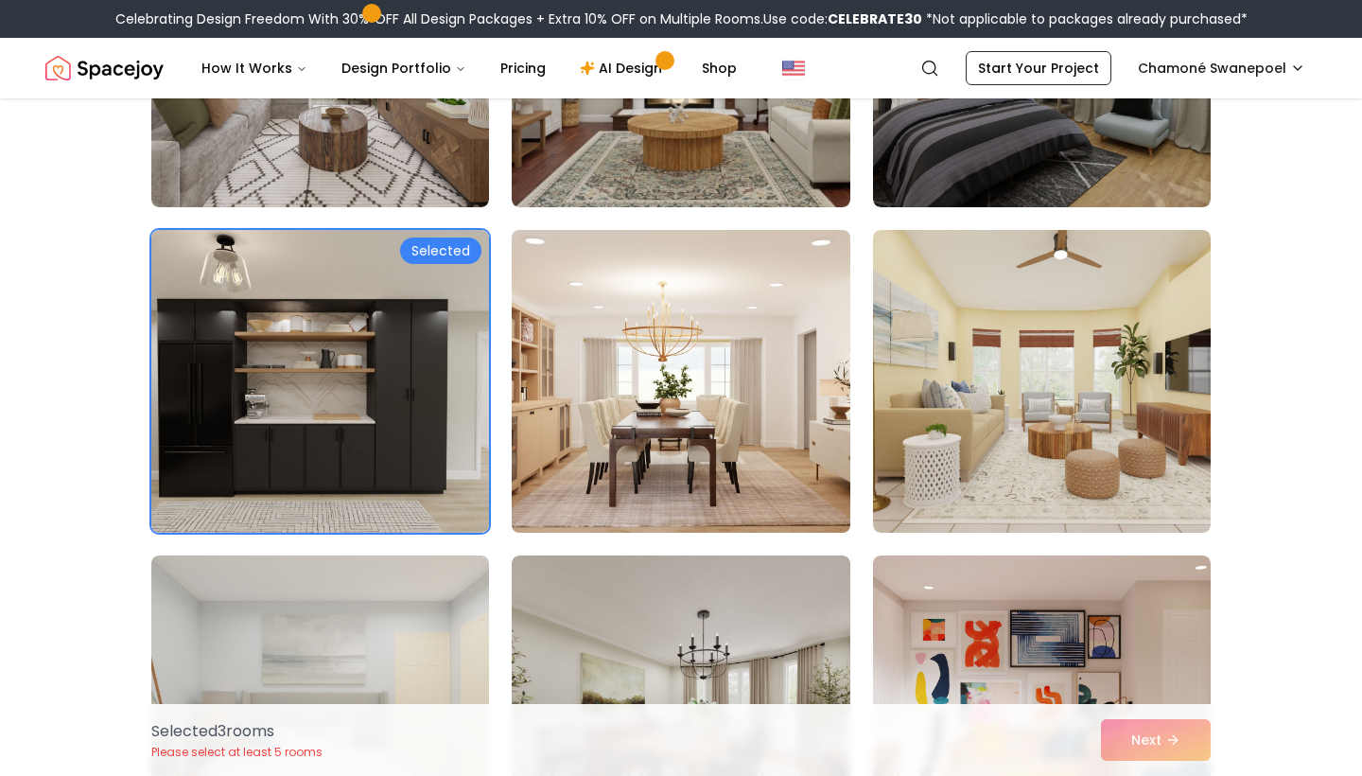
click at [760, 454] on img at bounding box center [680, 381] width 355 height 318
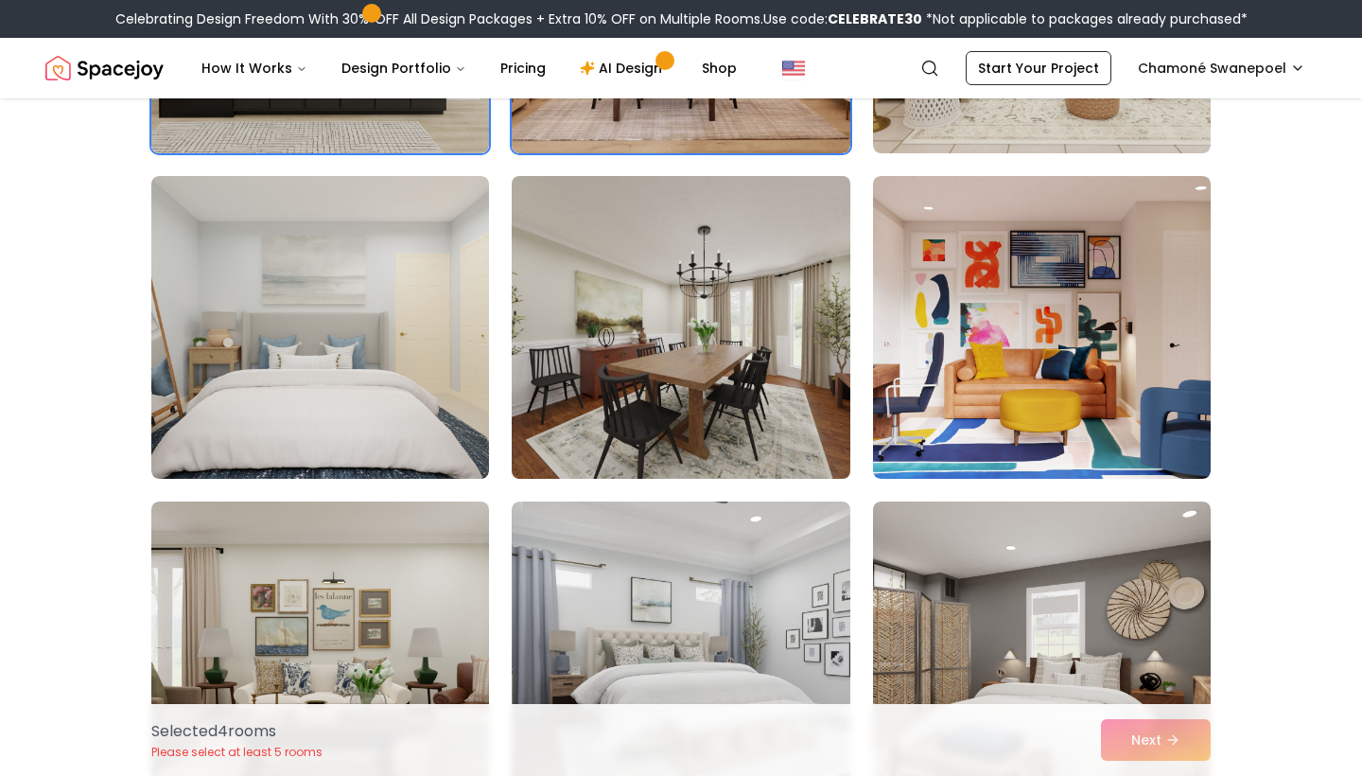
click at [774, 369] on img at bounding box center [680, 327] width 355 height 318
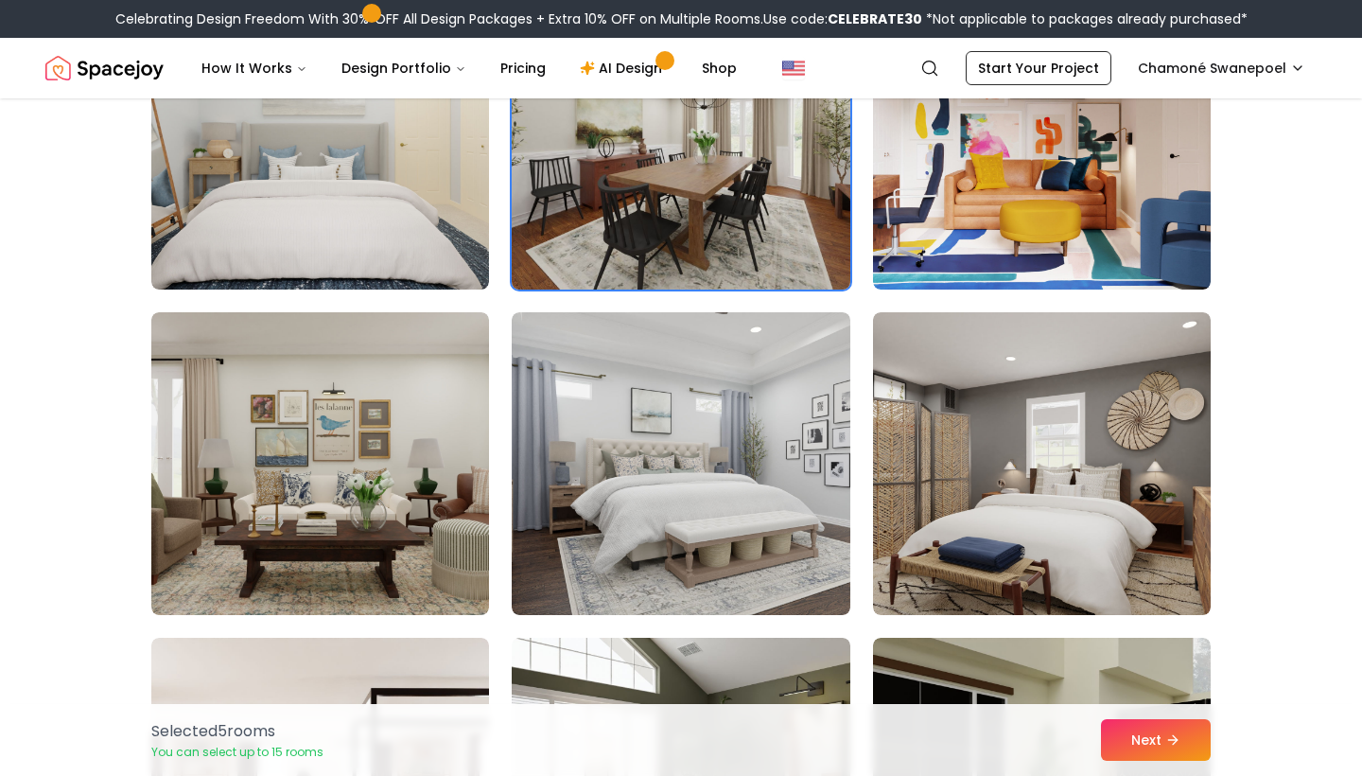
scroll to position [2275, 0]
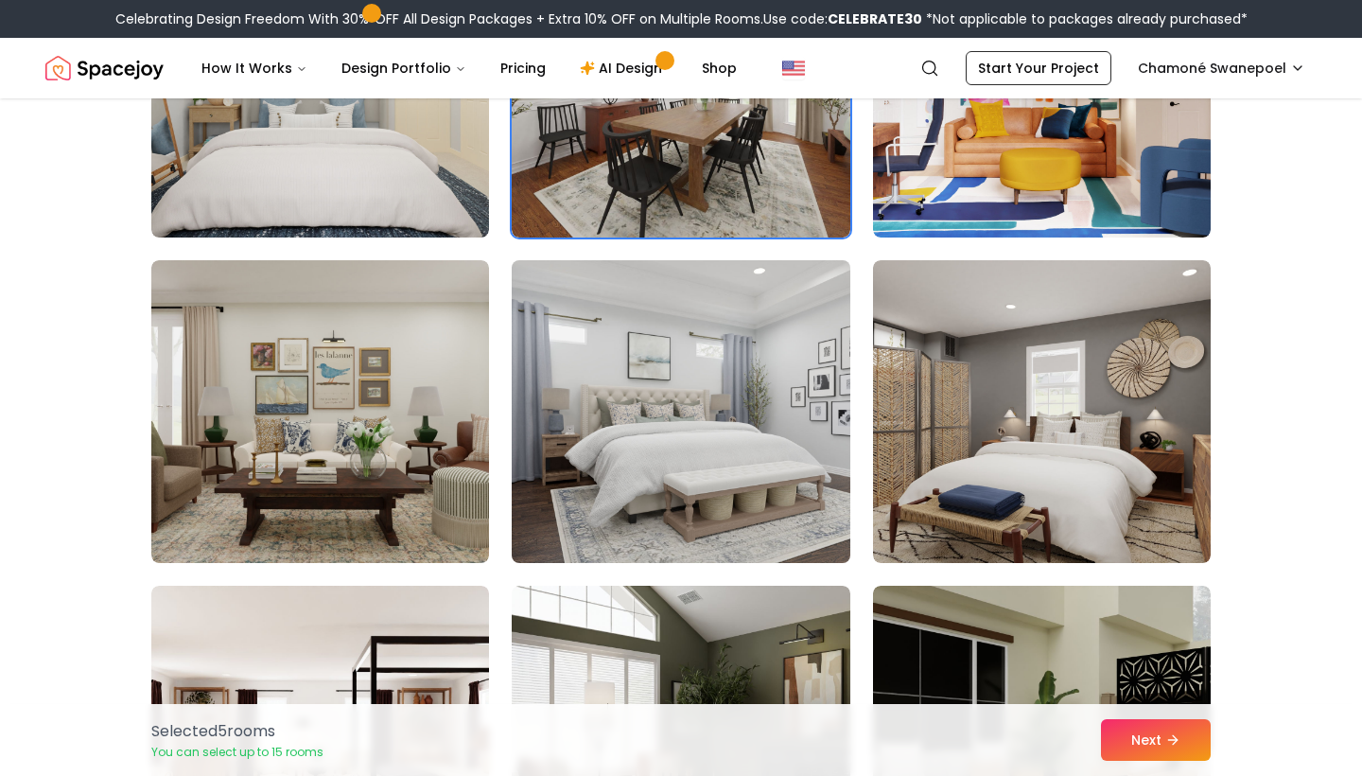
click at [779, 372] on img at bounding box center [680, 412] width 355 height 318
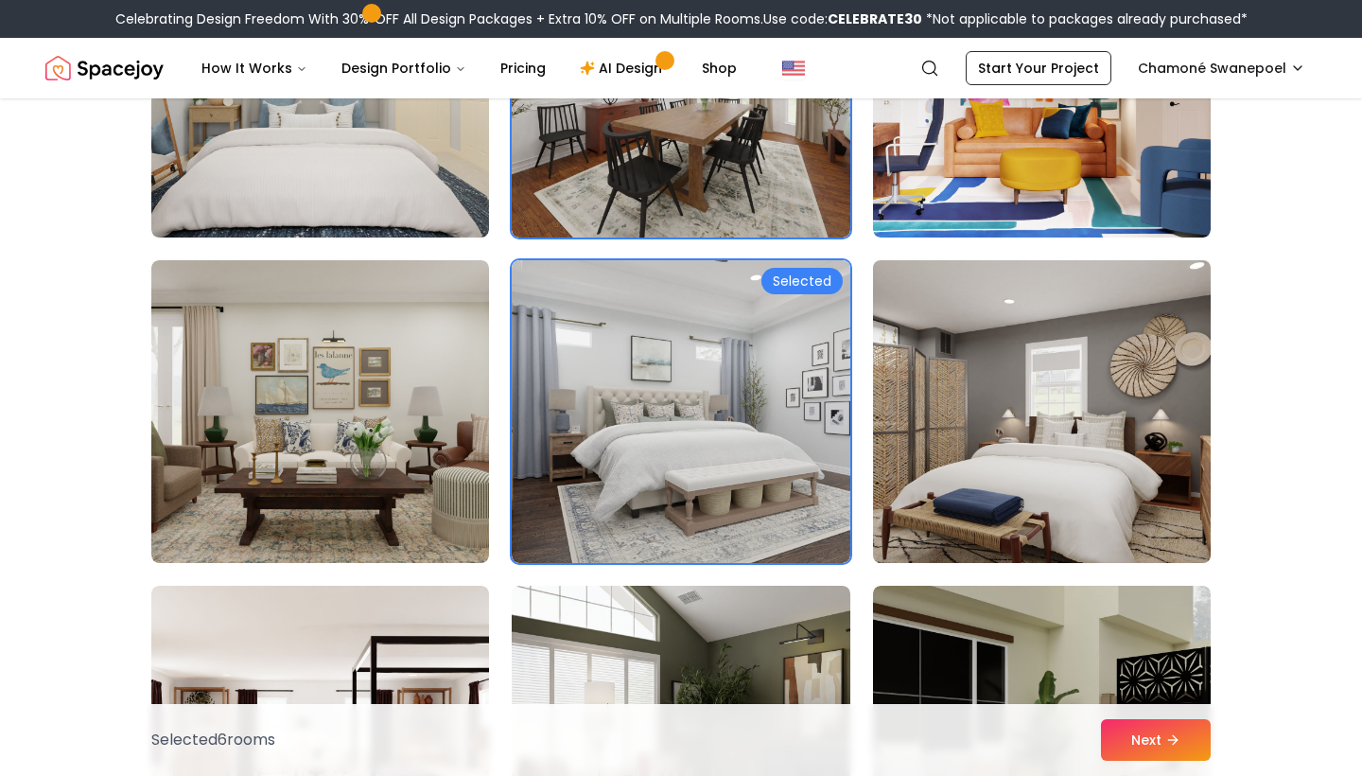
click at [954, 395] on img at bounding box center [1042, 412] width 355 height 318
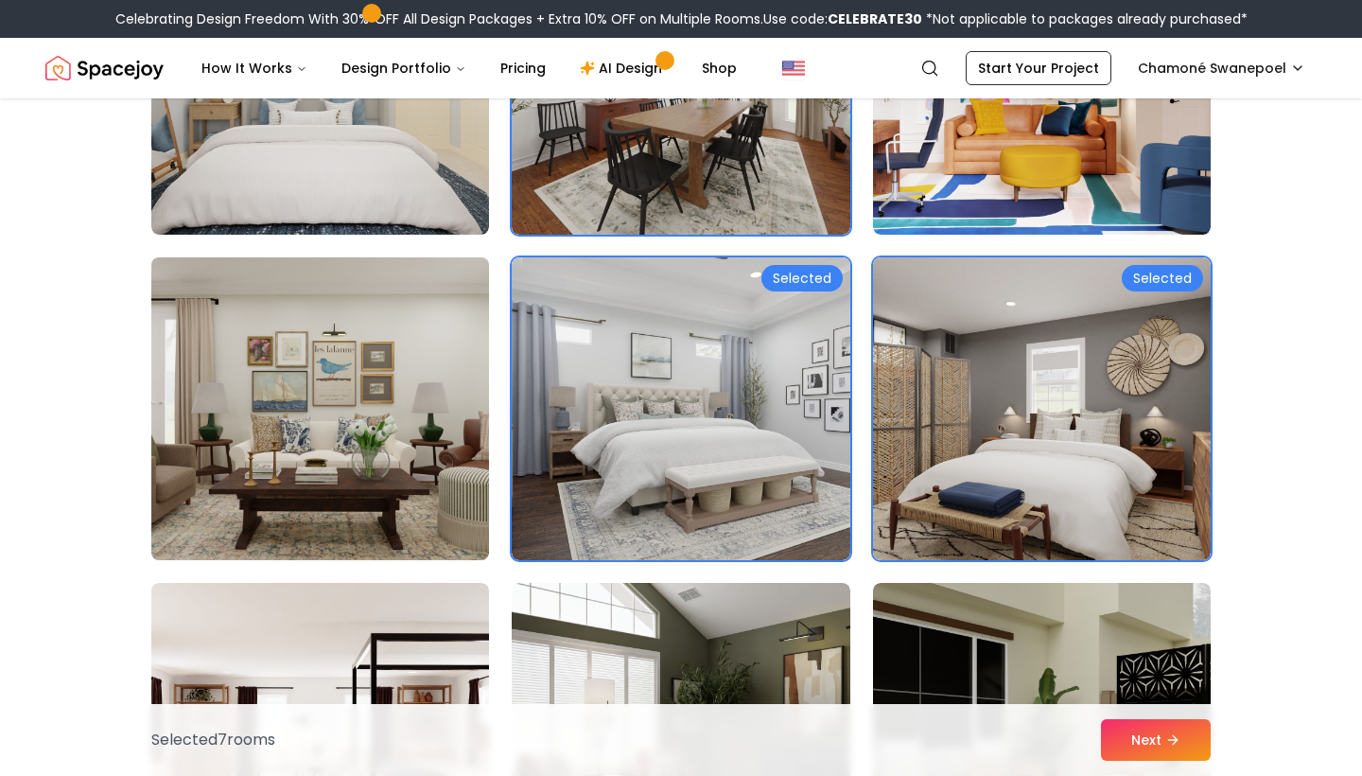
scroll to position [2278, 1]
click at [438, 312] on img at bounding box center [320, 409] width 355 height 318
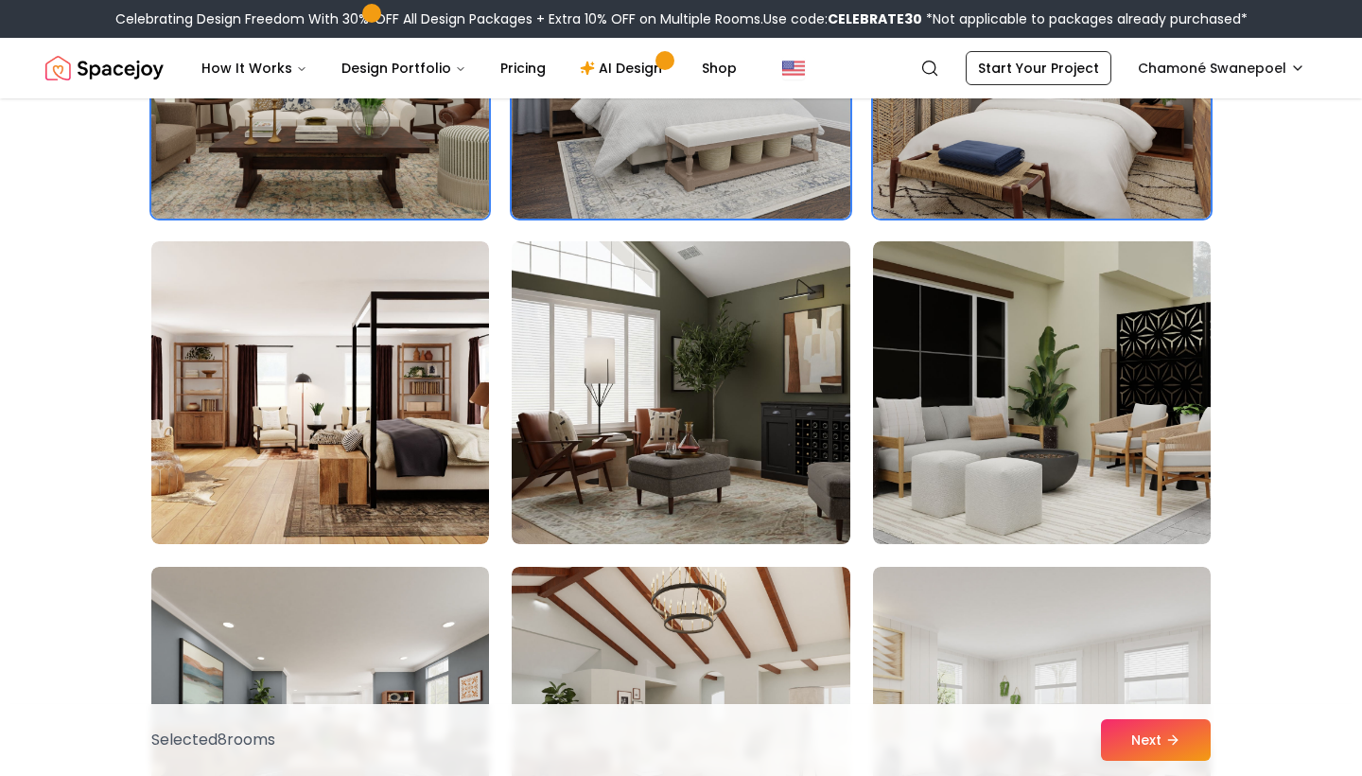
scroll to position [2630, 0]
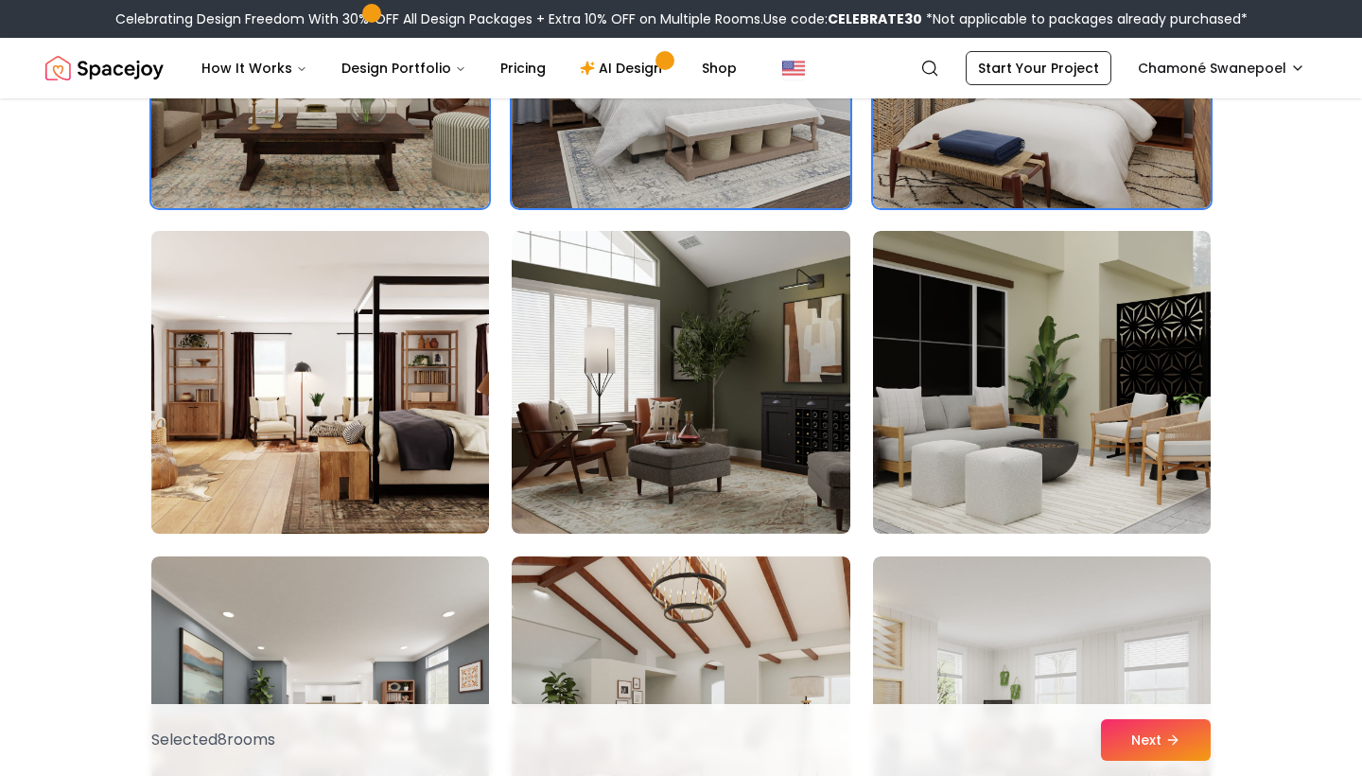
click at [406, 330] on img at bounding box center [320, 382] width 355 height 318
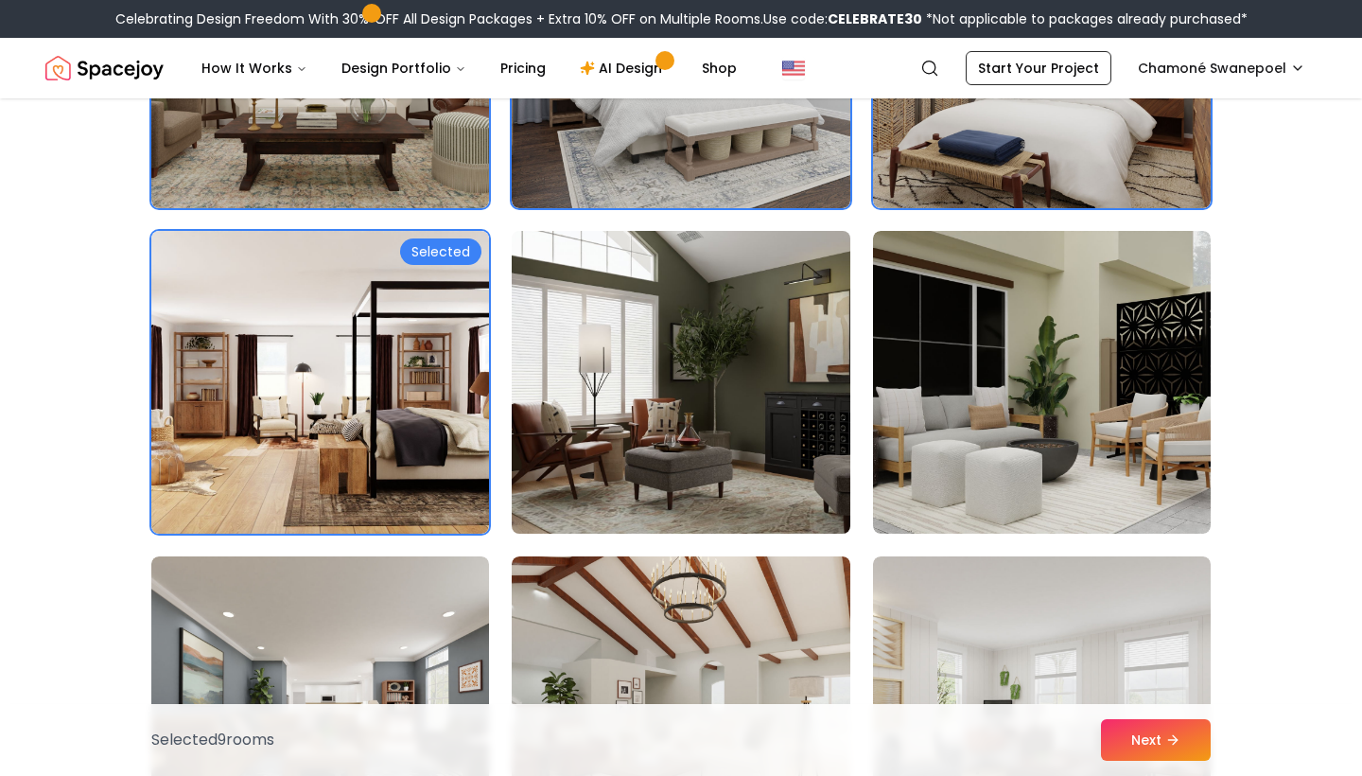
click at [687, 362] on img at bounding box center [680, 382] width 355 height 318
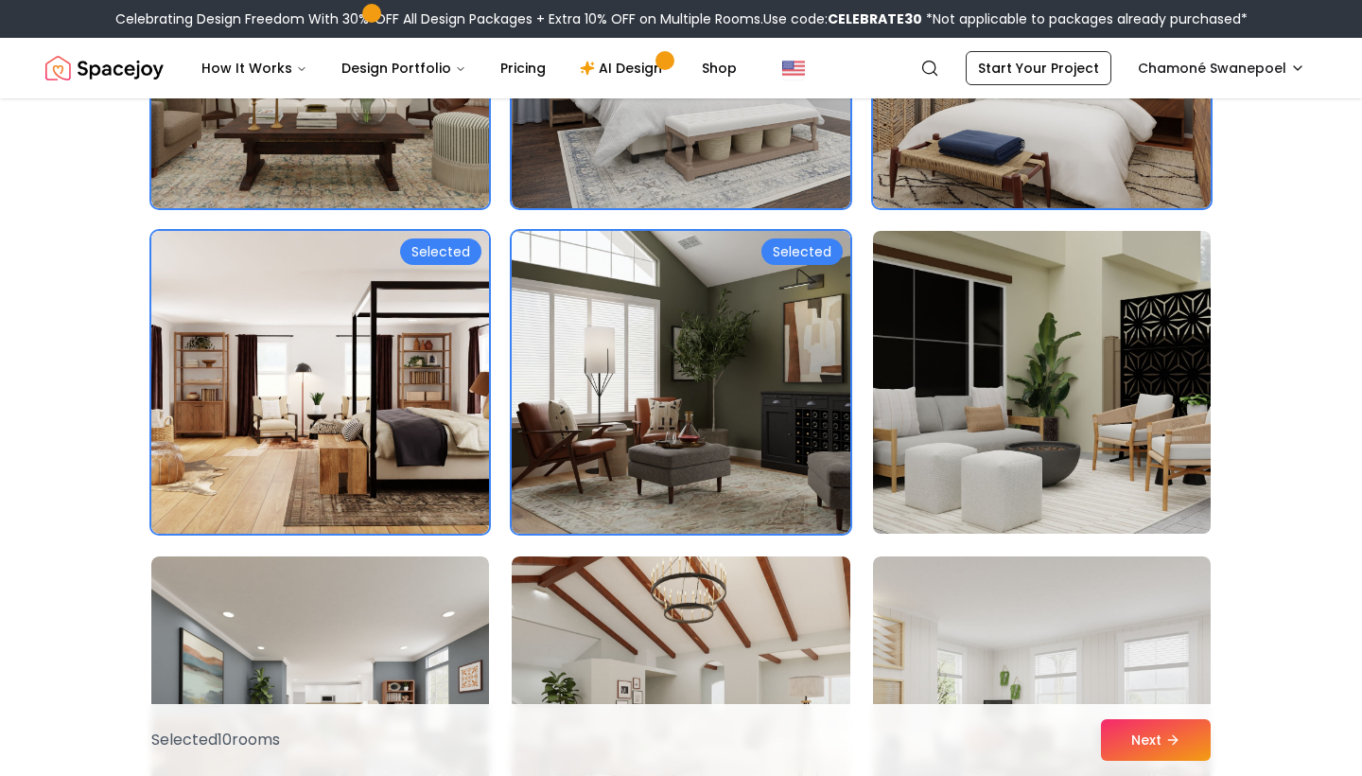
click at [975, 362] on img at bounding box center [1042, 382] width 355 height 318
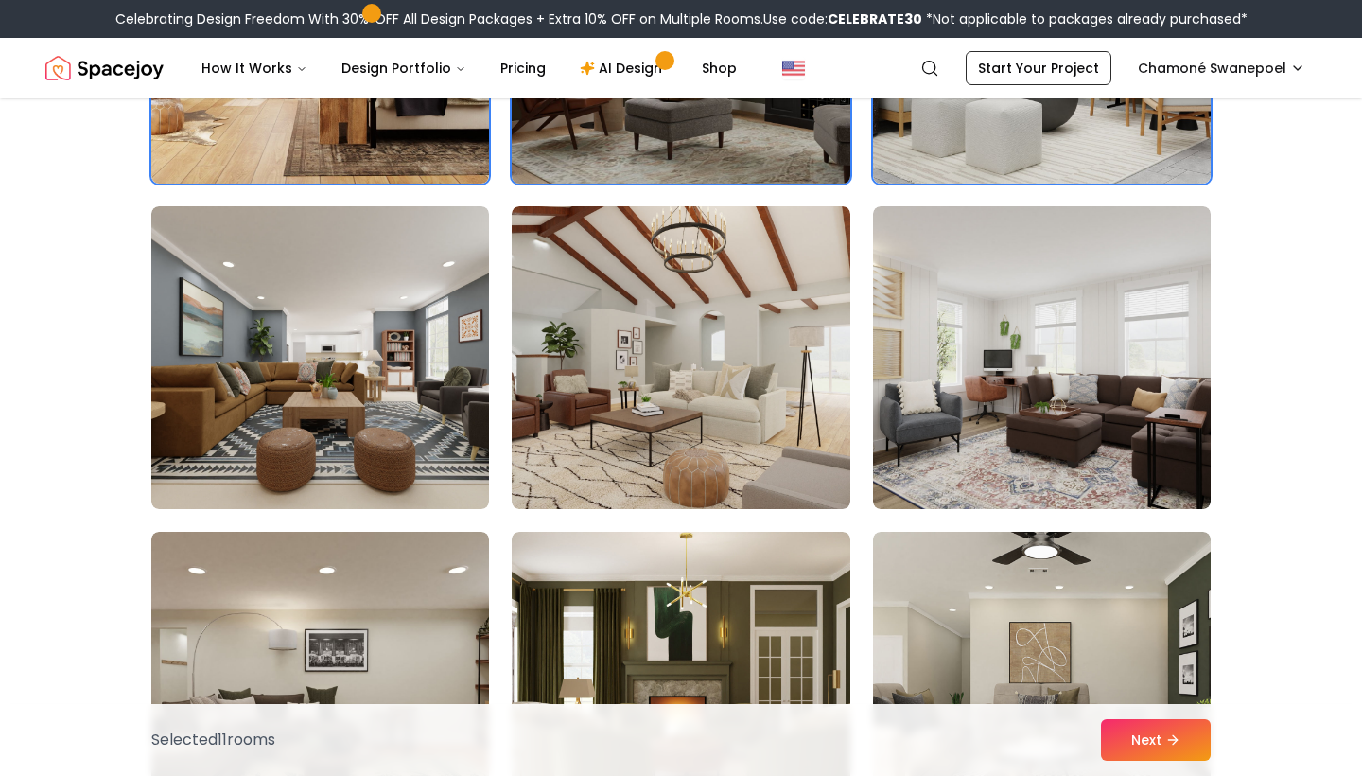
scroll to position [2983, 0]
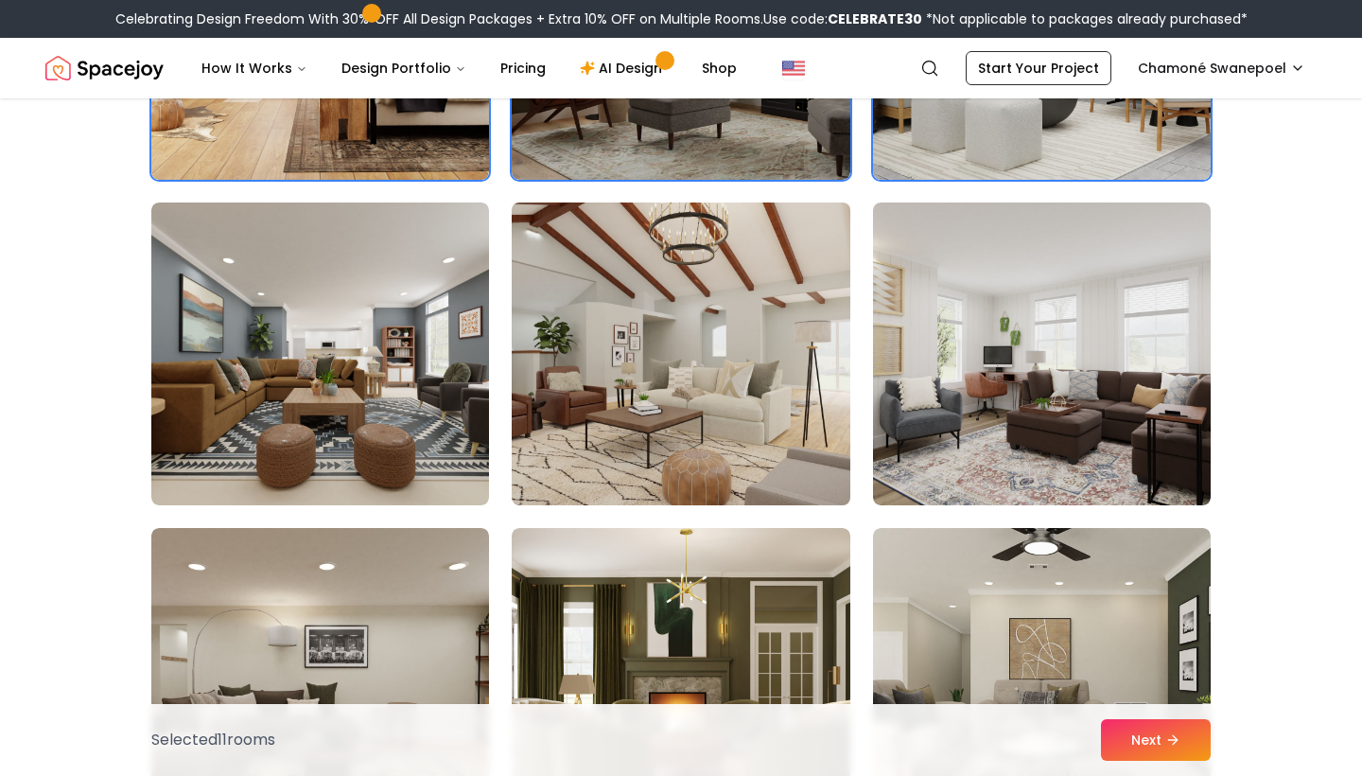
click at [708, 394] on img at bounding box center [680, 354] width 355 height 318
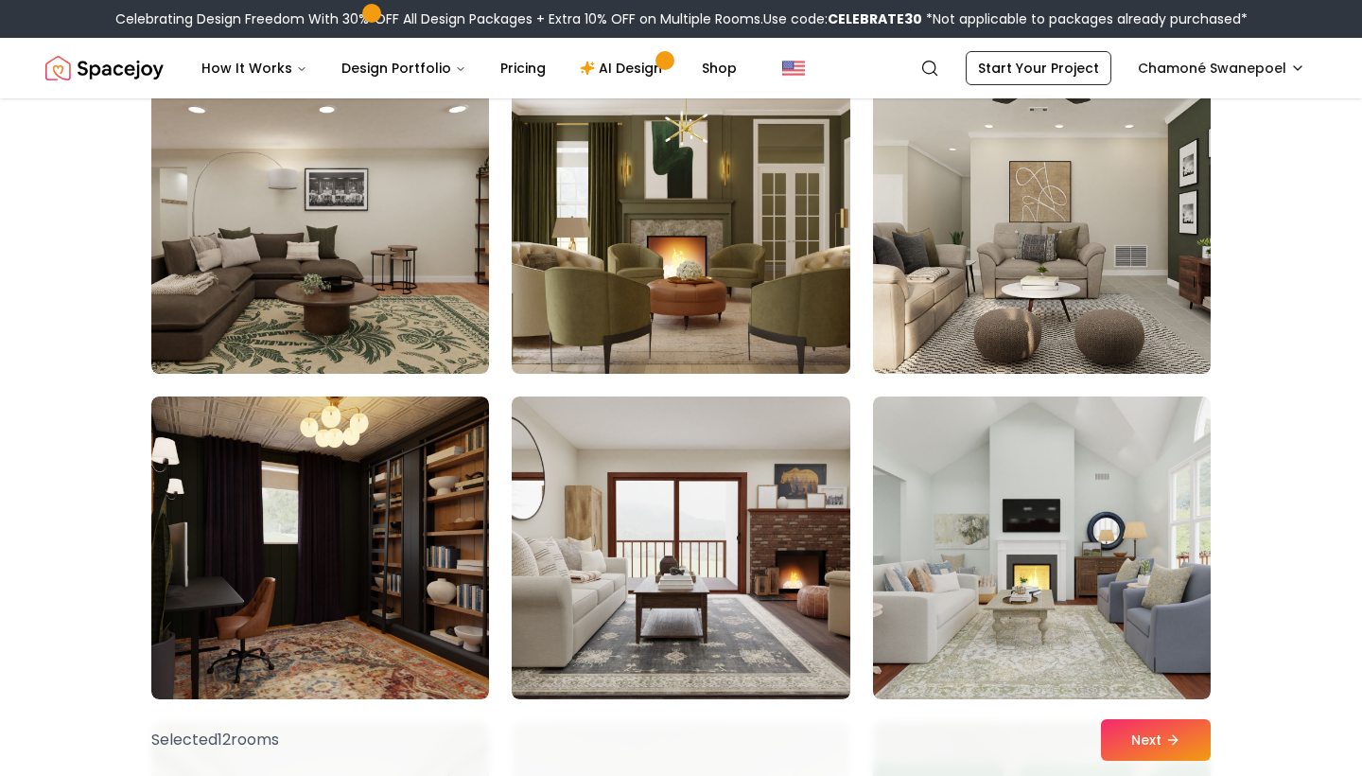
scroll to position [3469, 0]
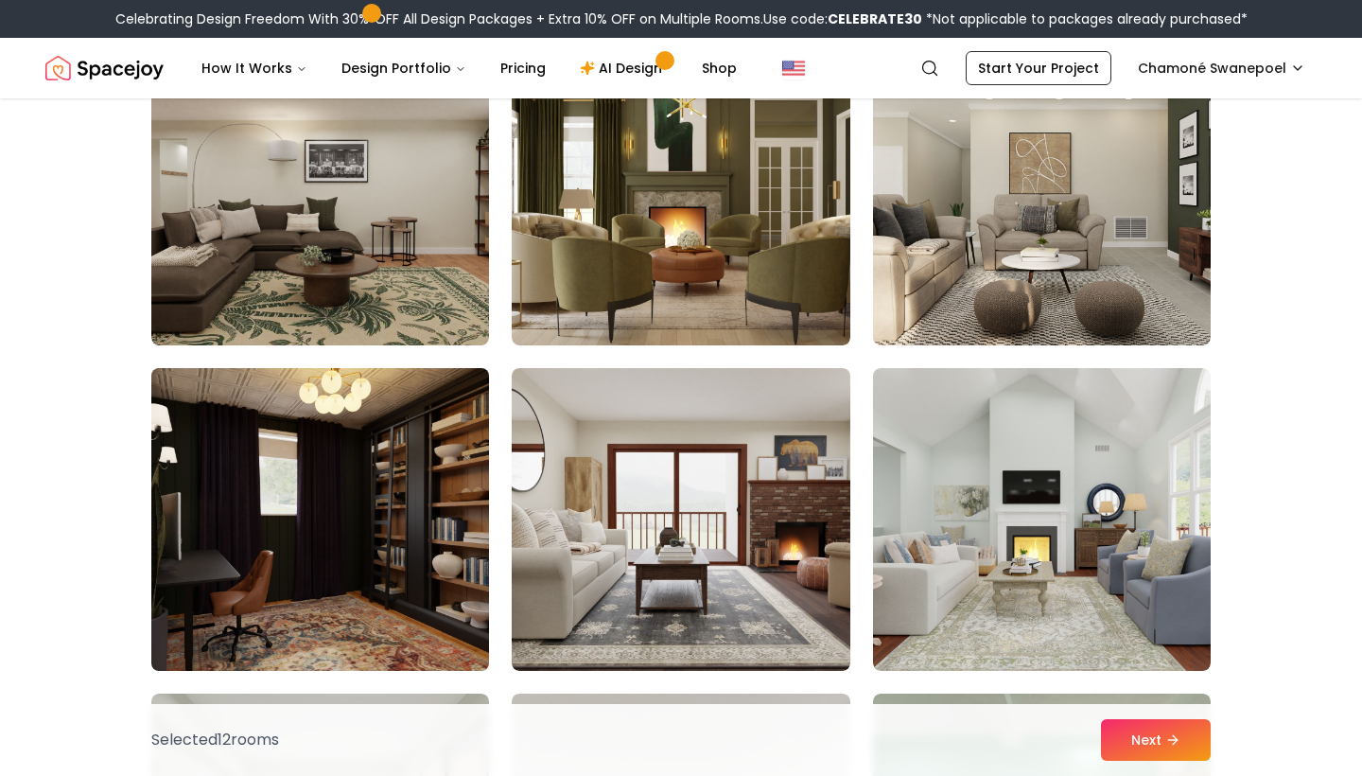
click at [397, 495] on img at bounding box center [320, 519] width 355 height 318
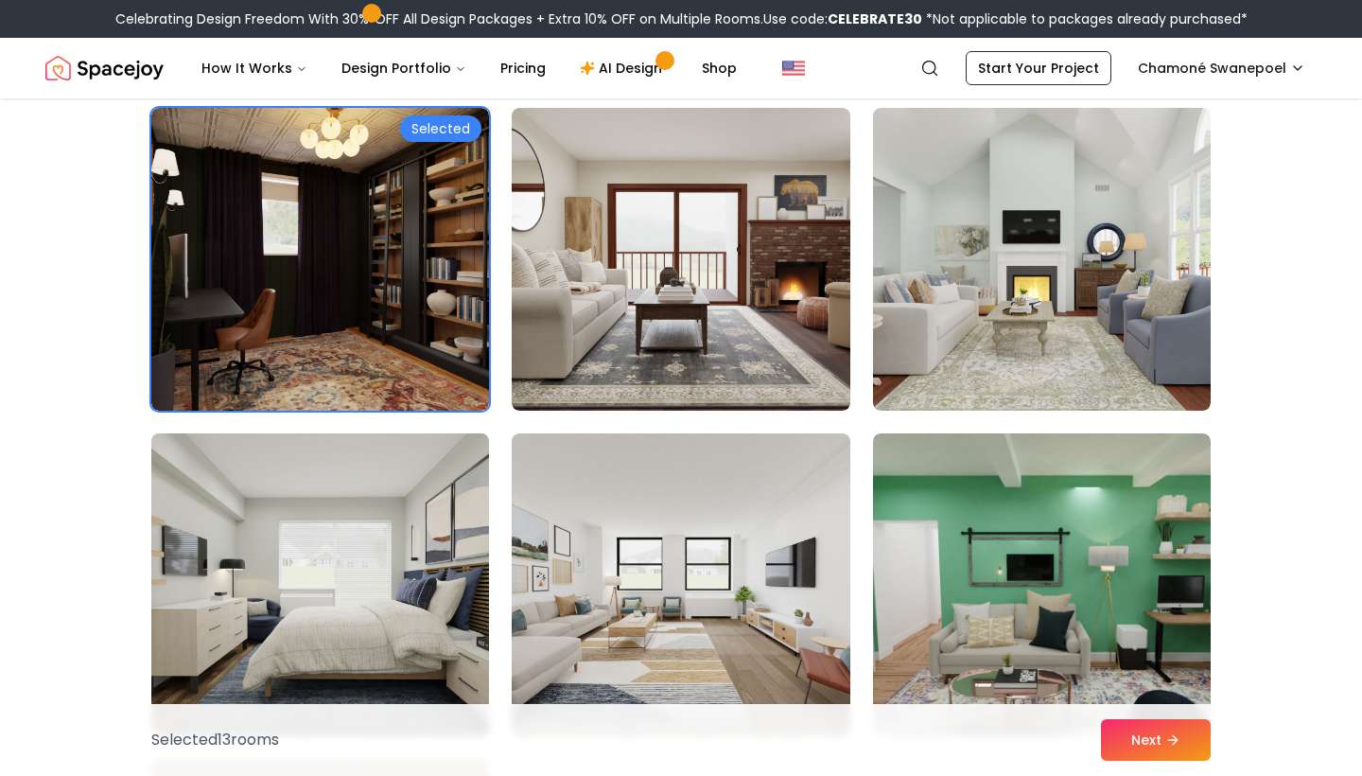
scroll to position [3799, 0]
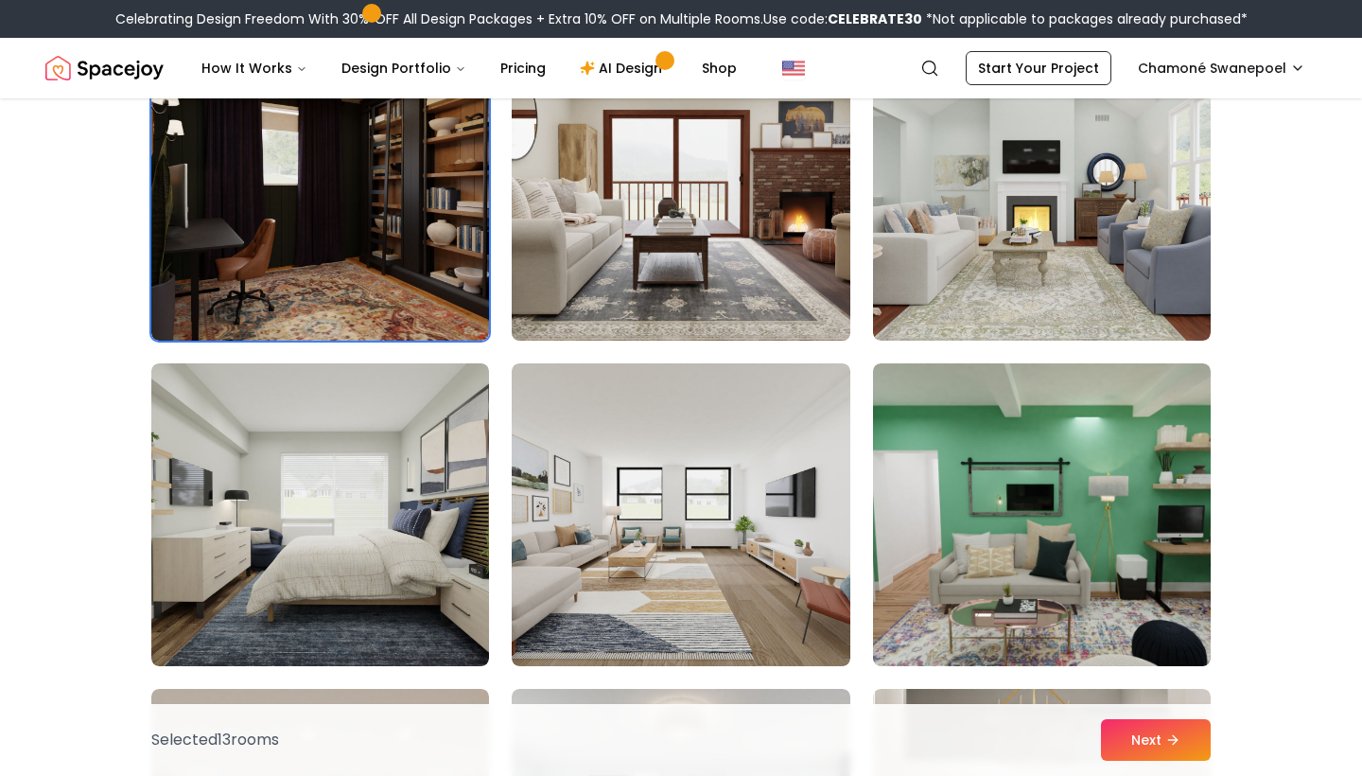
click at [691, 239] on img at bounding box center [680, 189] width 355 height 318
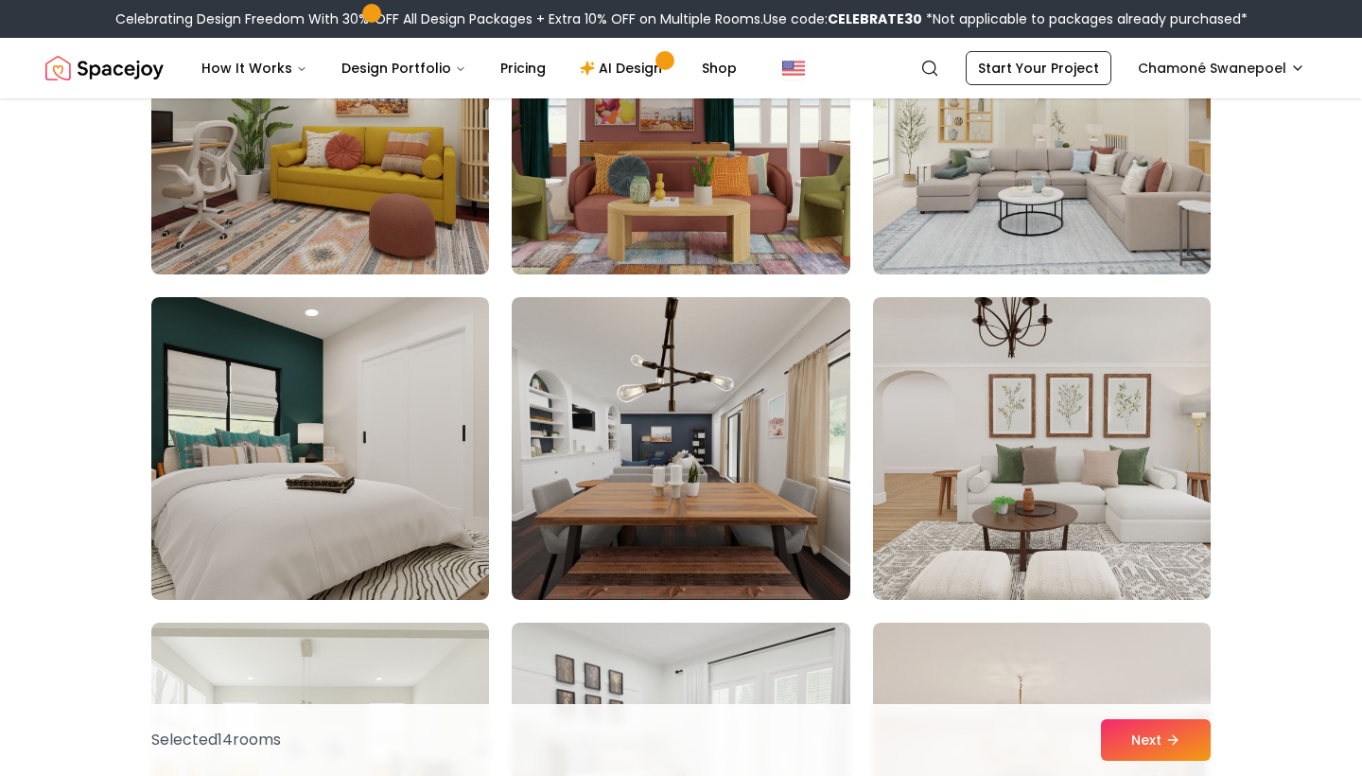
scroll to position [5198, 1]
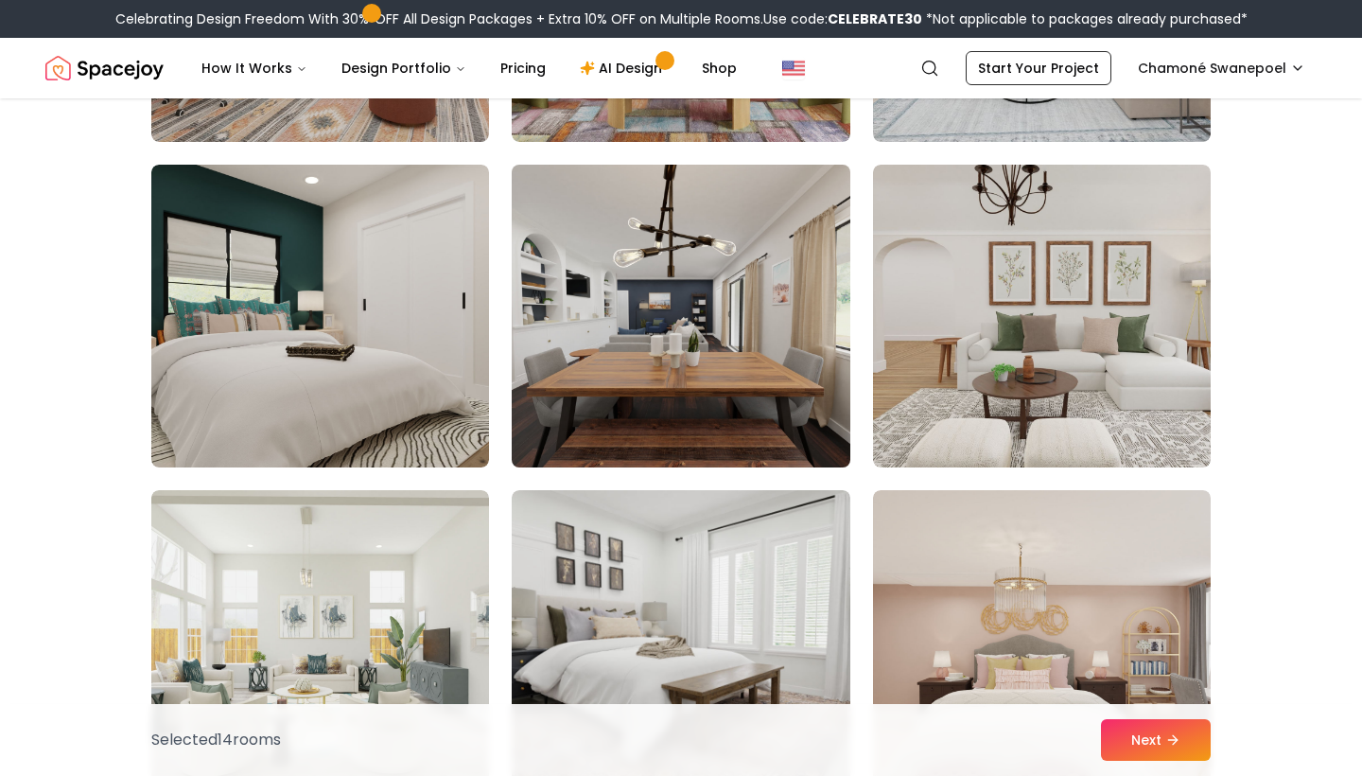
click at [681, 331] on img at bounding box center [680, 316] width 355 height 318
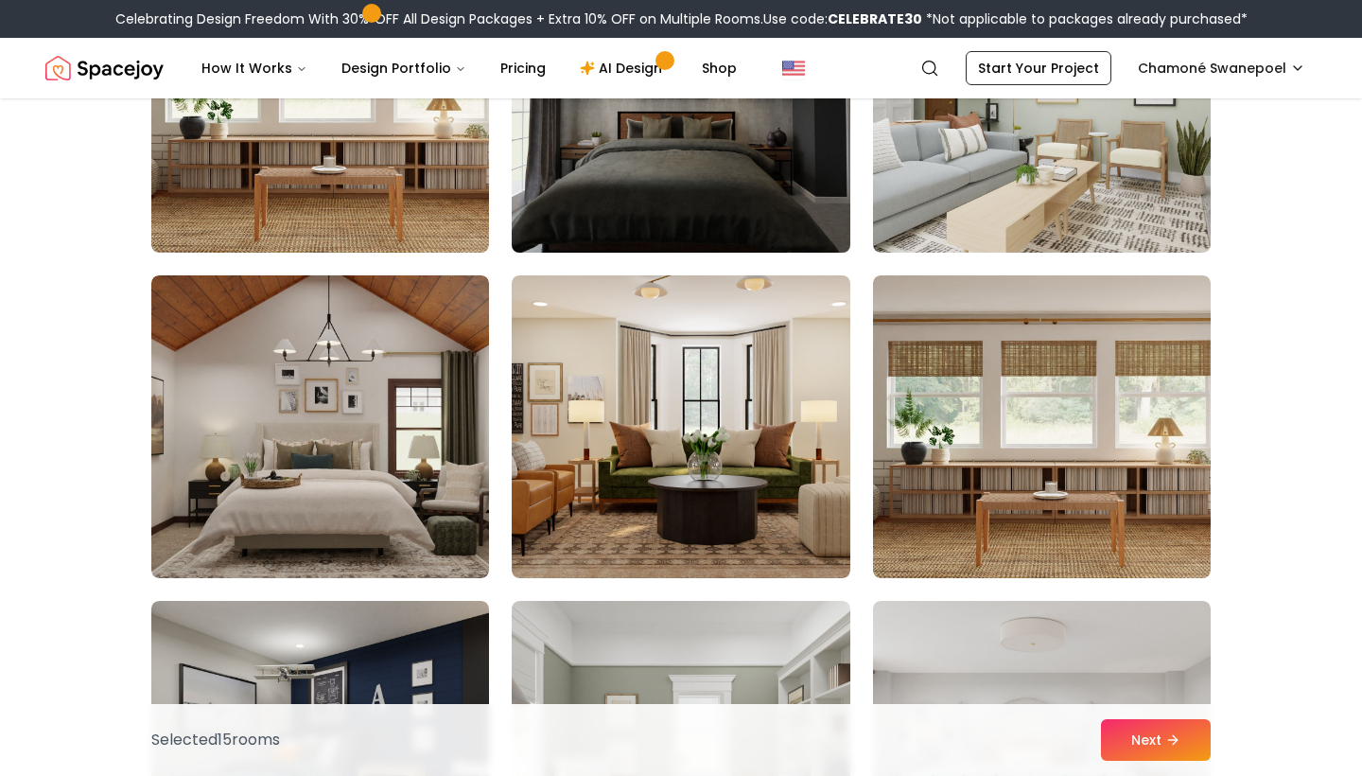
scroll to position [6491, 1]
click at [711, 182] on img at bounding box center [680, 100] width 355 height 318
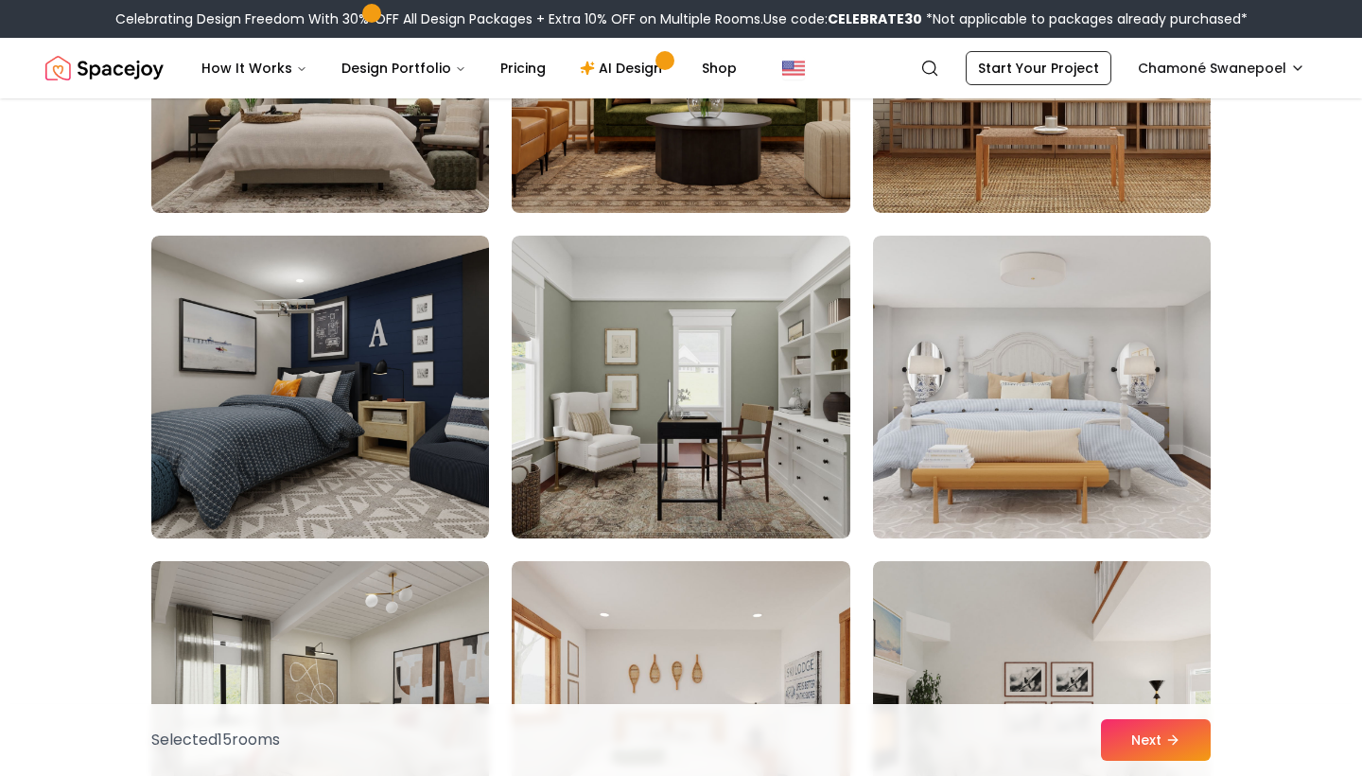
scroll to position [6879, 0]
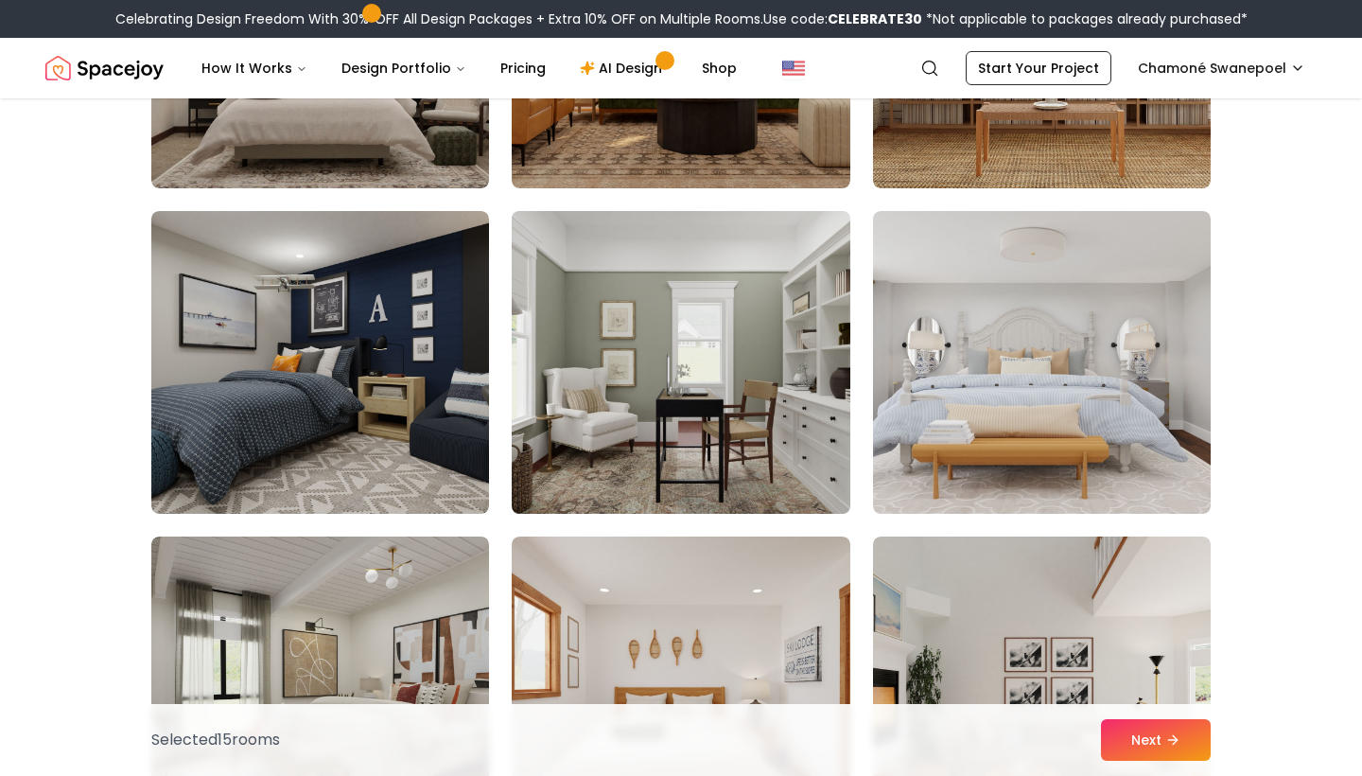
click at [725, 376] on img at bounding box center [680, 362] width 355 height 318
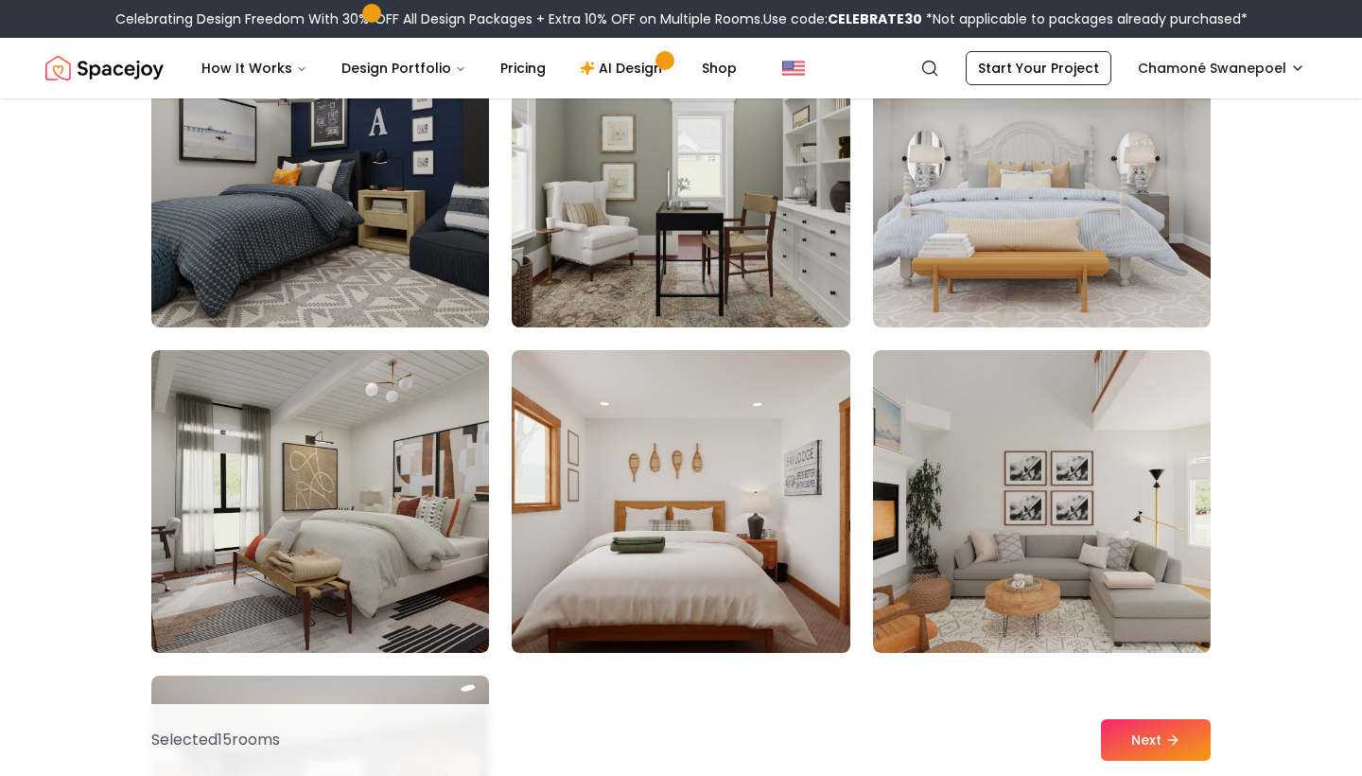
scroll to position [7088, 0]
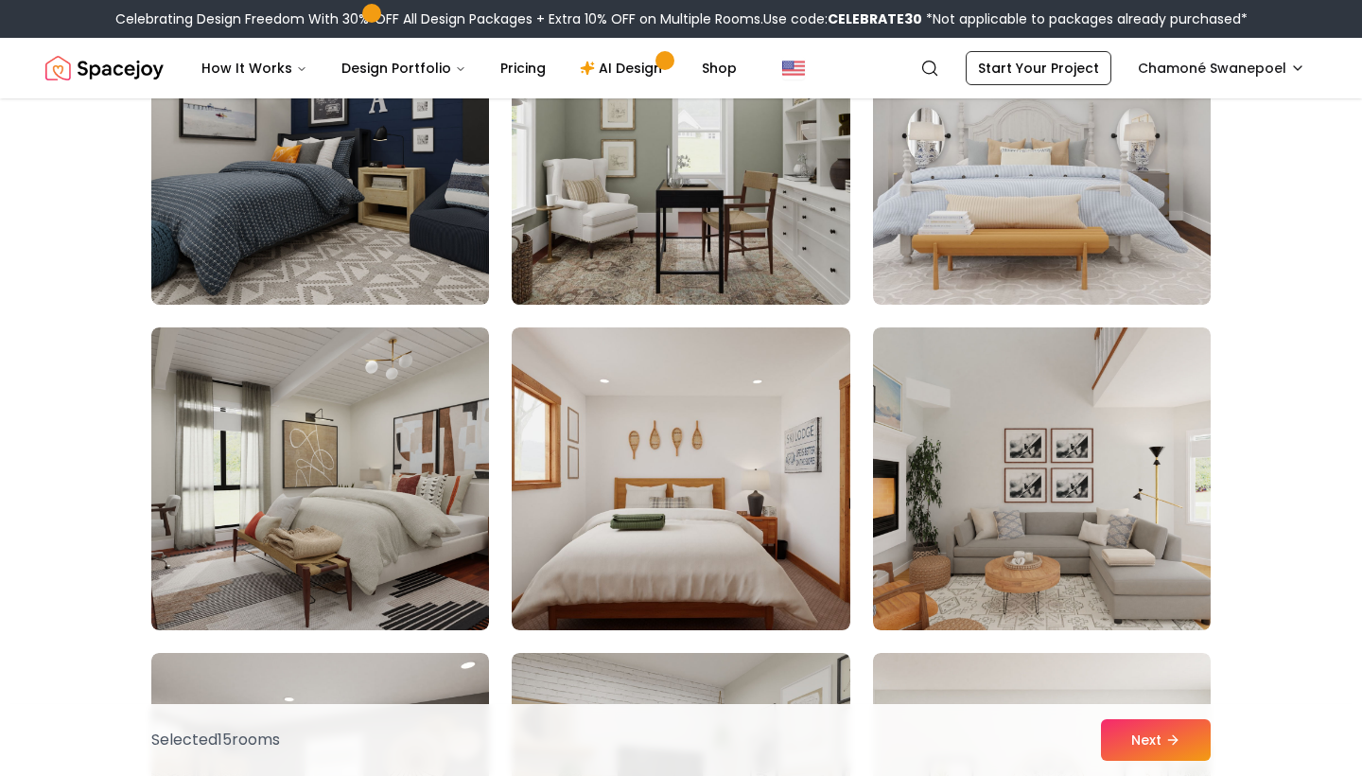
click at [739, 208] on img at bounding box center [680, 153] width 355 height 318
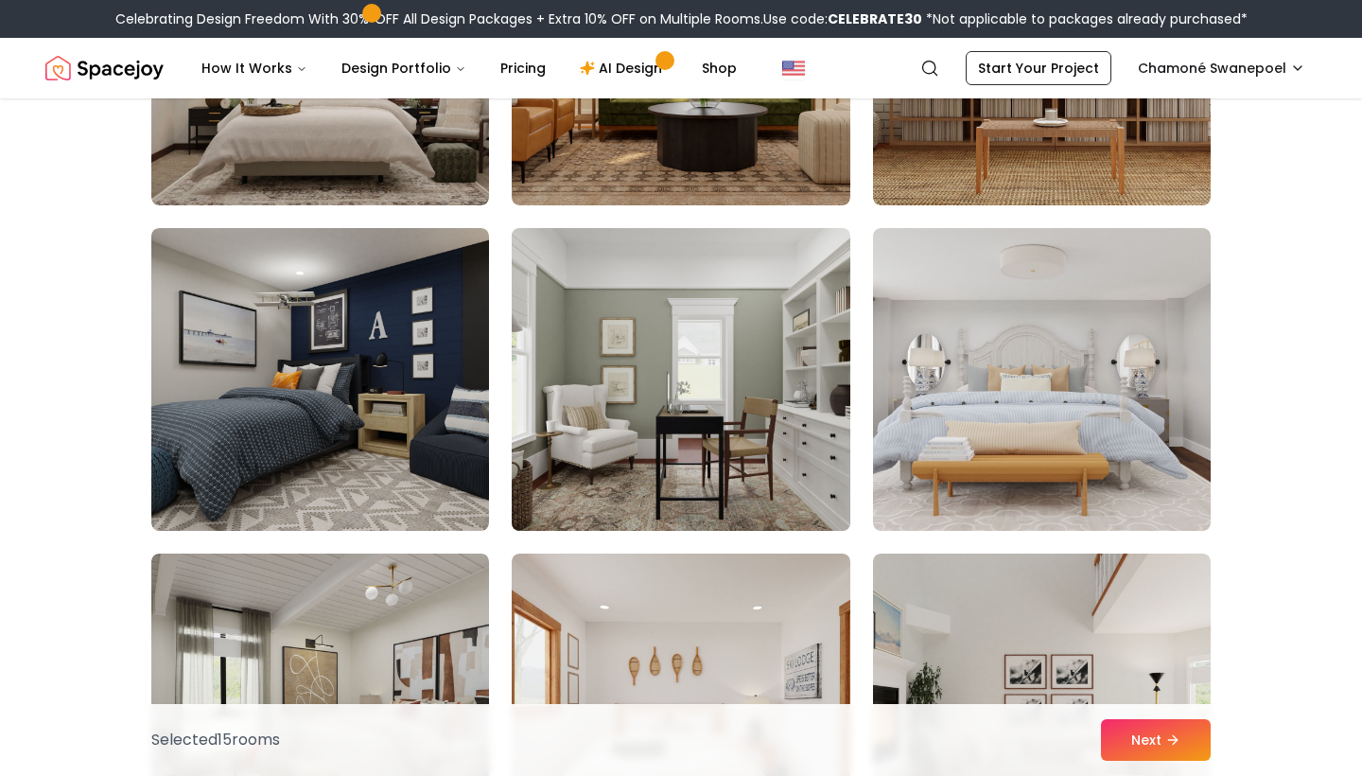
scroll to position [6861, 0]
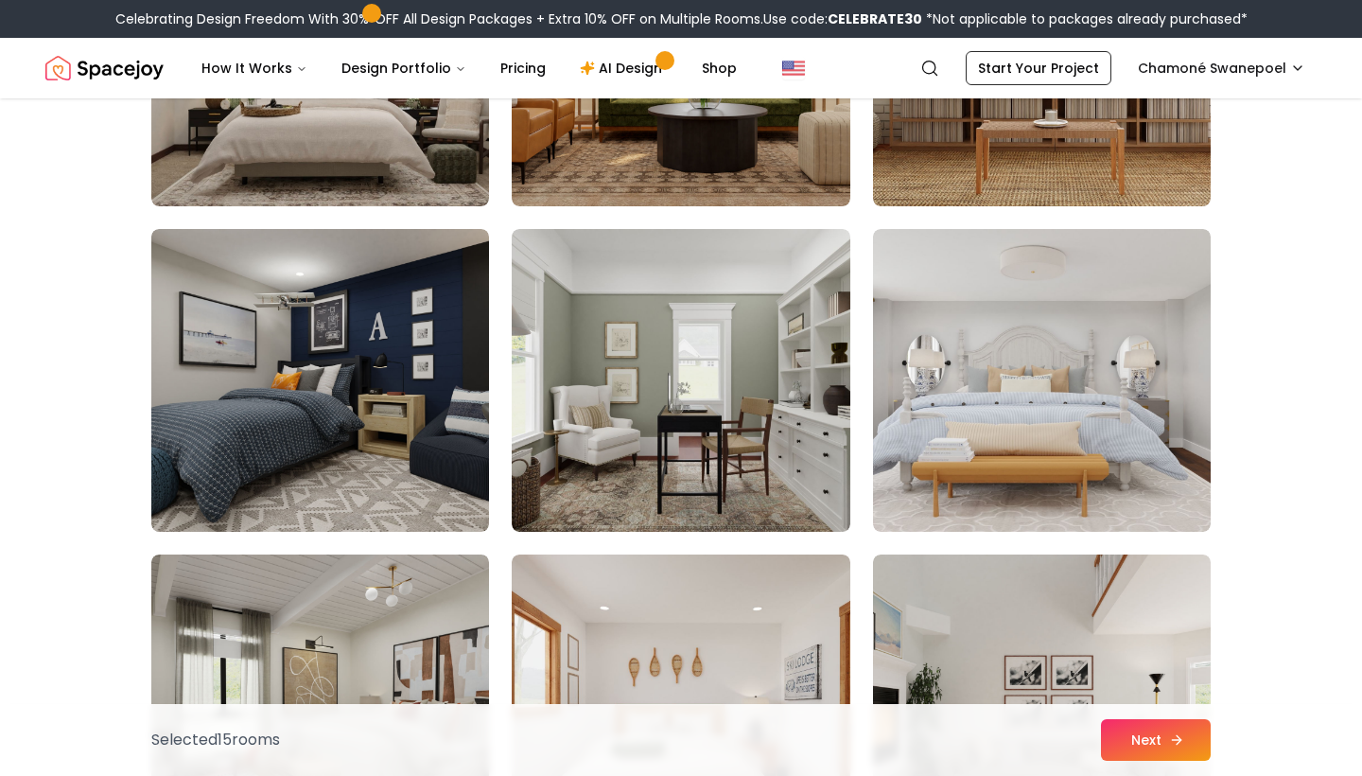
click at [1149, 723] on button "Next" at bounding box center [1156, 740] width 110 height 42
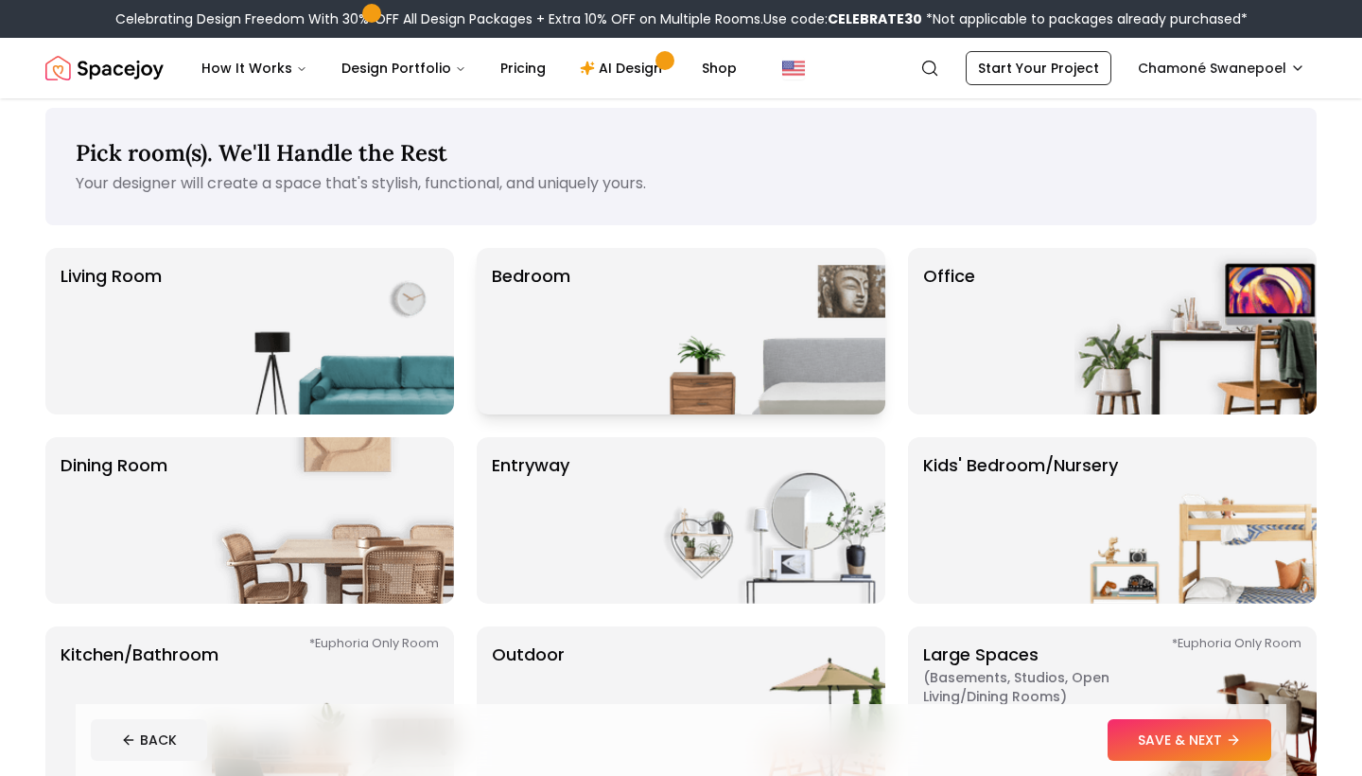
scroll to position [8, 0]
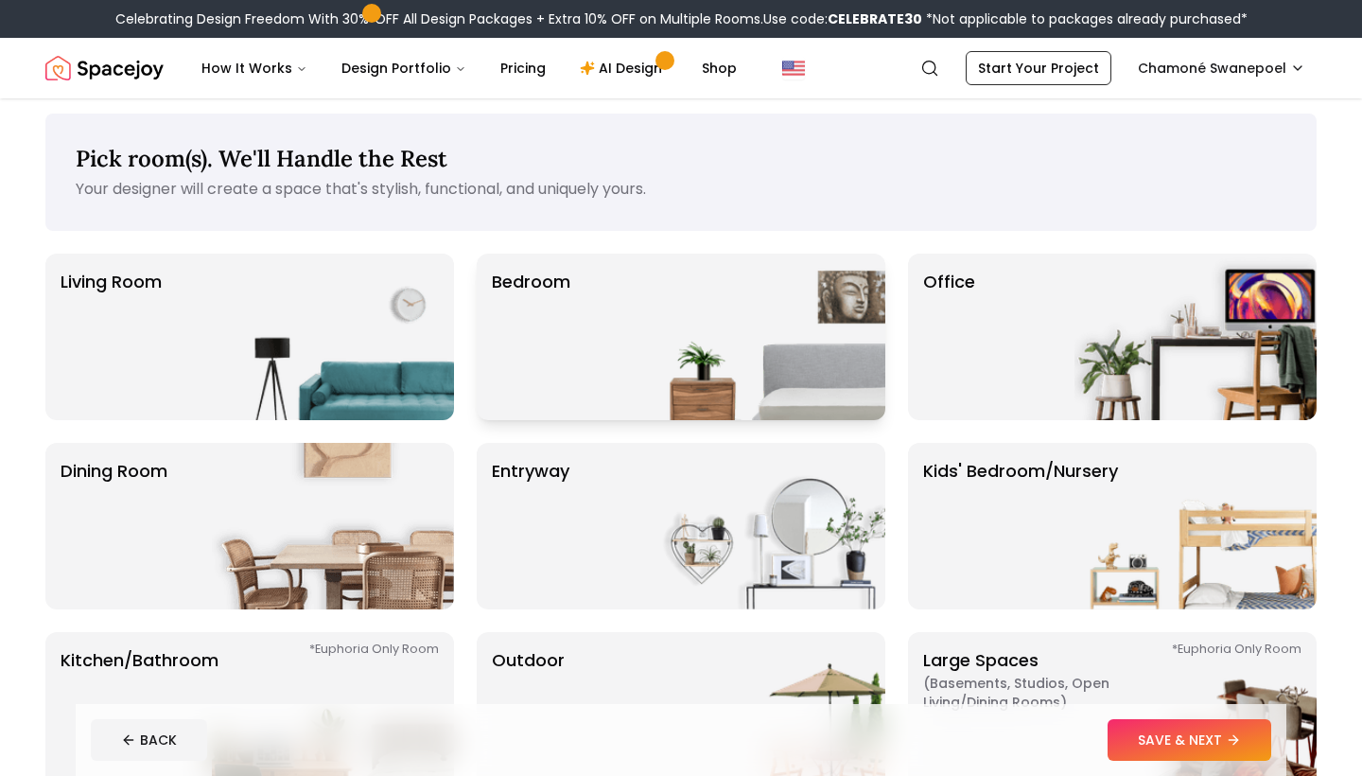
click at [624, 383] on div "Bedroom" at bounding box center [681, 336] width 409 height 166
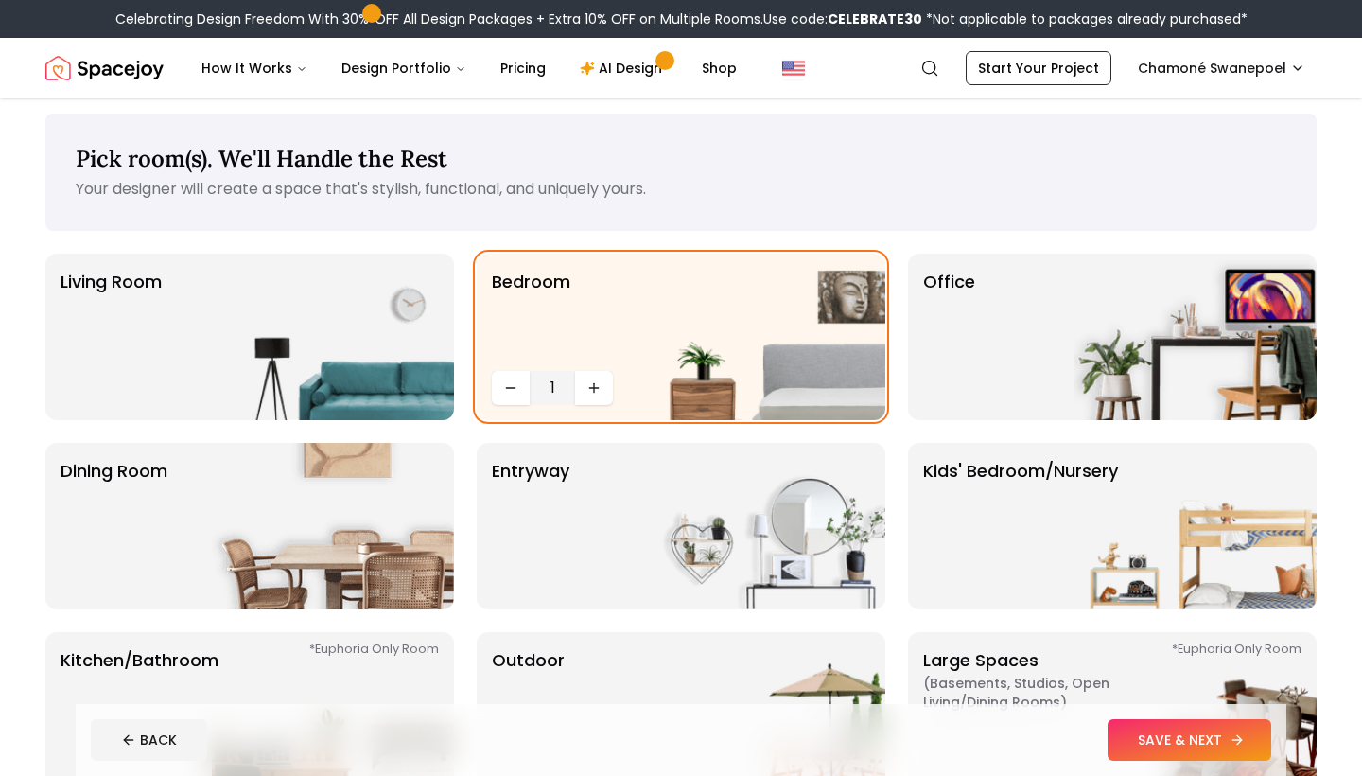
click at [1200, 749] on button "SAVE & NEXT" at bounding box center [1190, 740] width 164 height 42
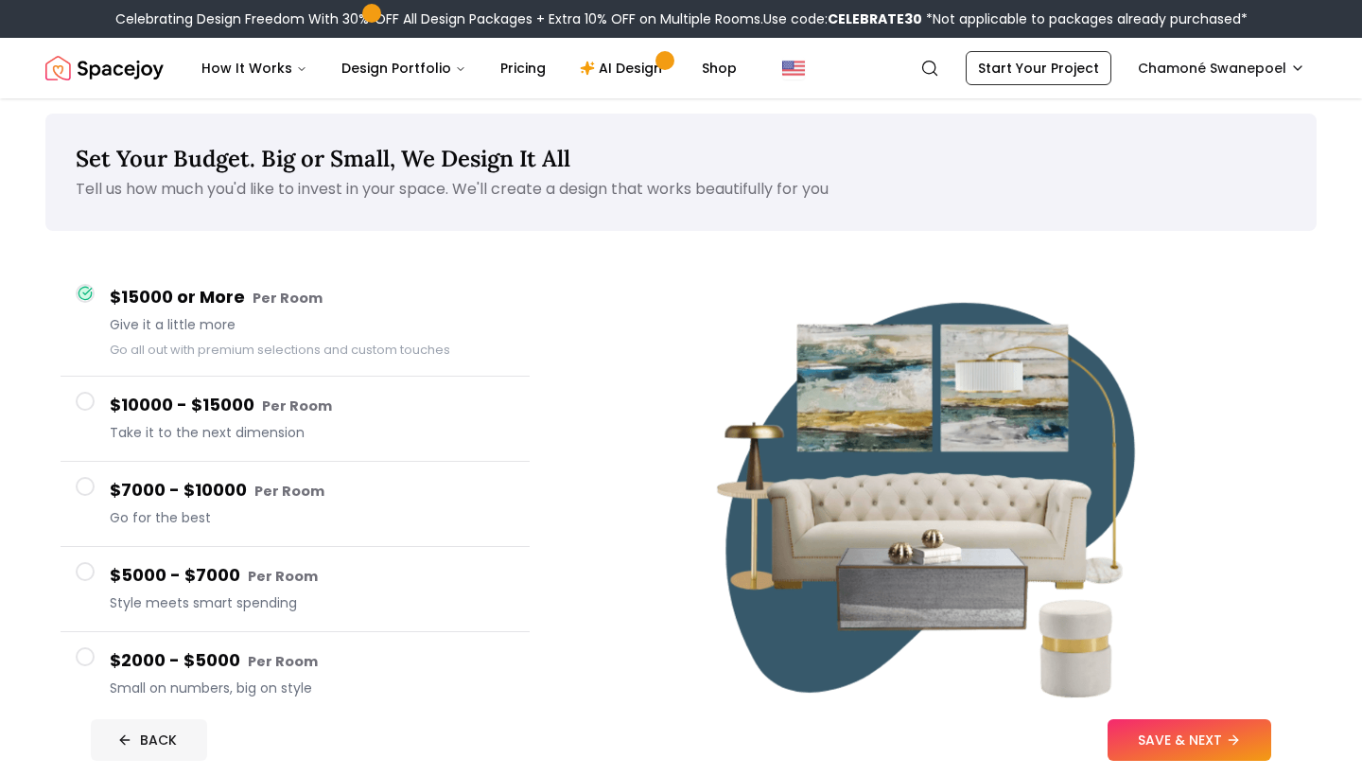
click at [176, 738] on button "BACK" at bounding box center [149, 740] width 116 height 42
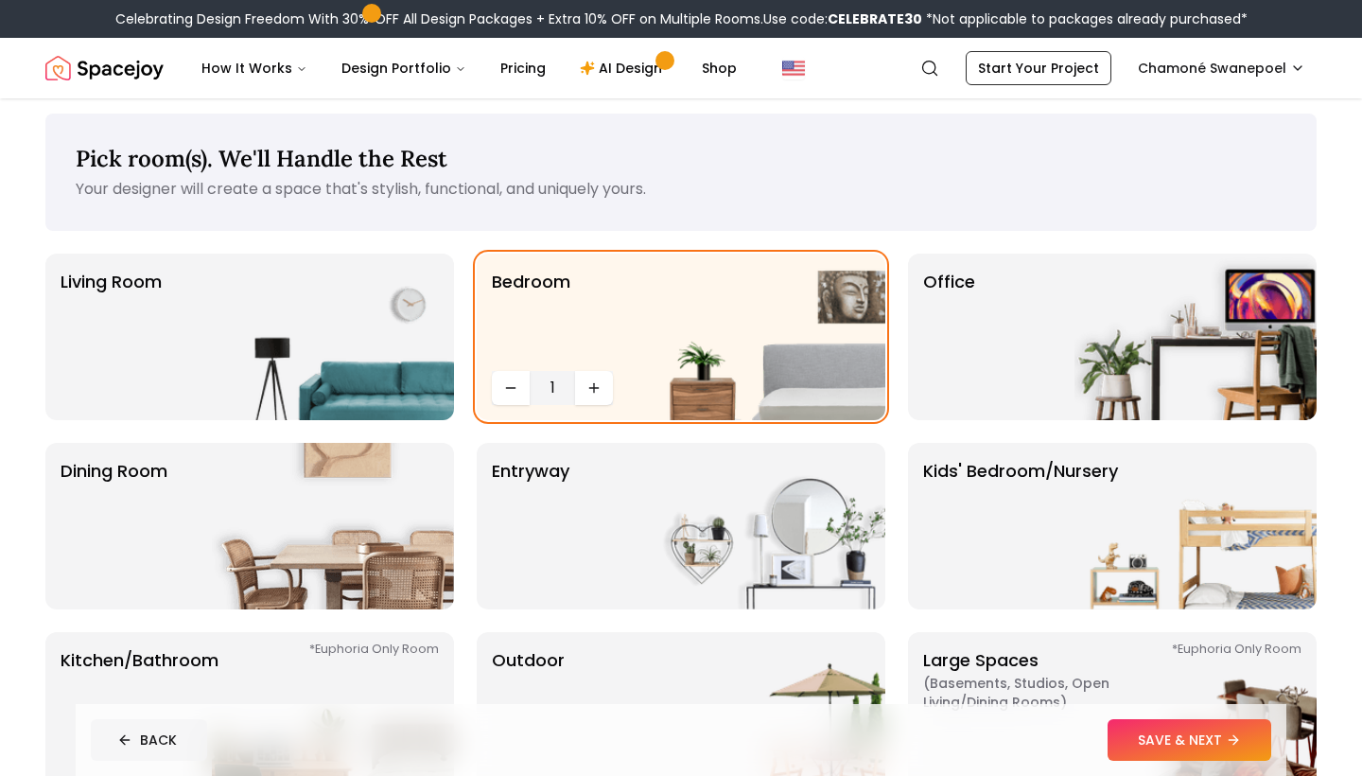
click at [176, 738] on button "BACK" at bounding box center [149, 740] width 116 height 42
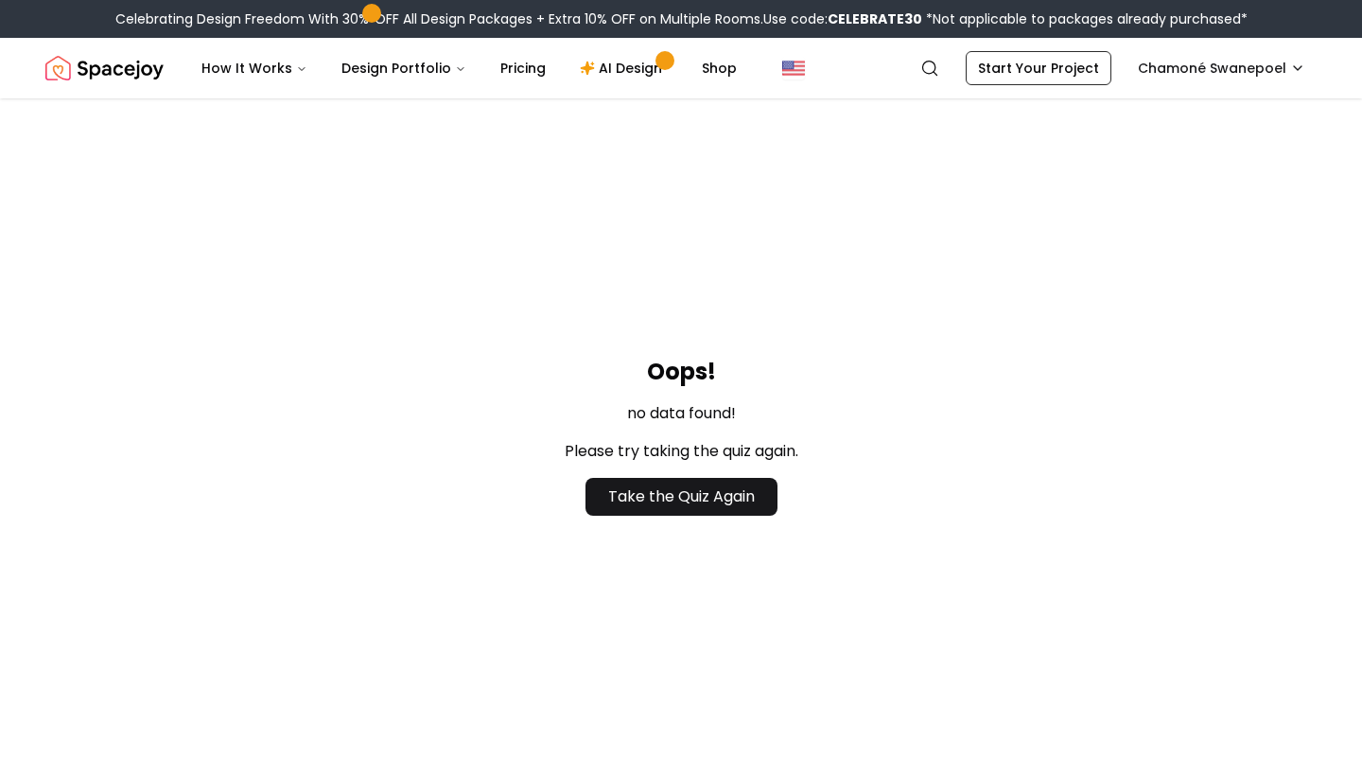
click at [990, 38] on nav "Spacejoy Search CH How It Works Design Portfolio Pricing AI Design Shop Search …" at bounding box center [680, 68] width 1271 height 61
click at [1006, 70] on link "Start Your Project" at bounding box center [1039, 68] width 146 height 34
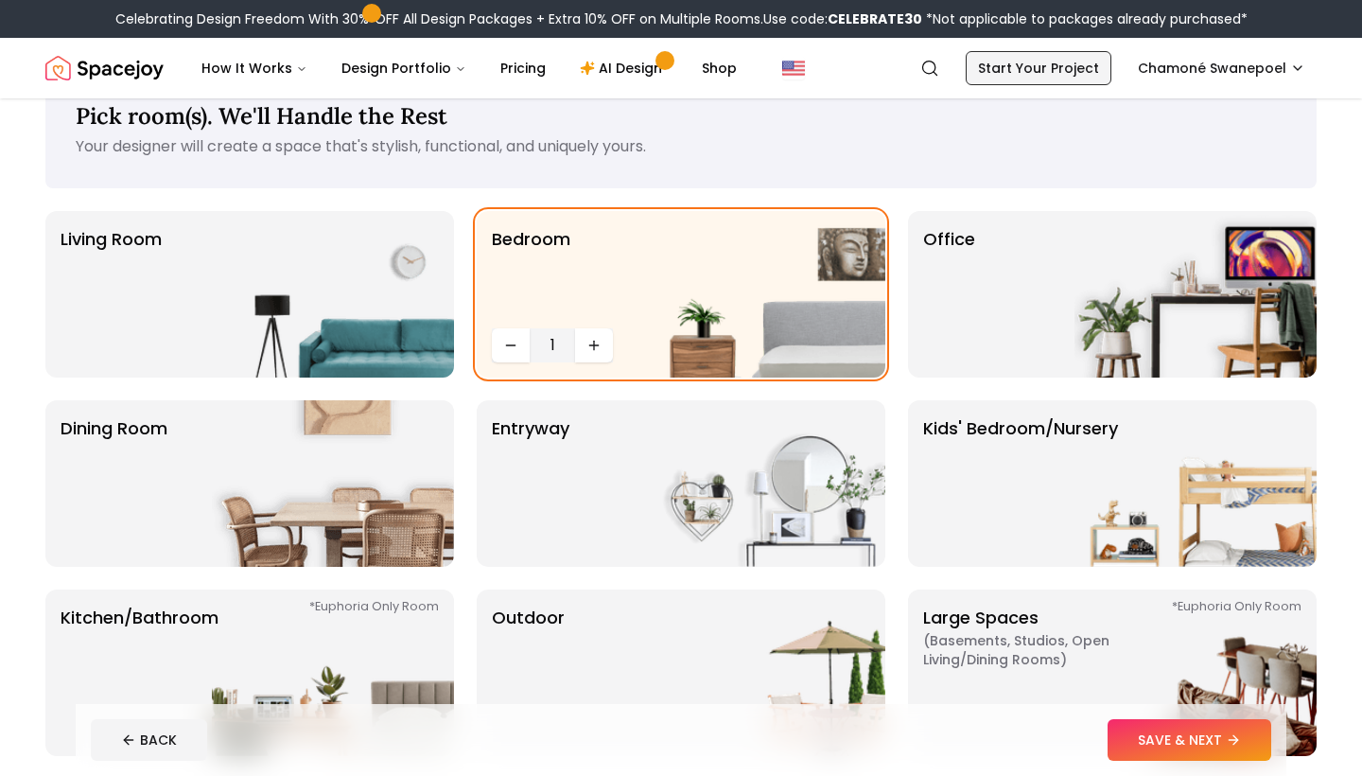
click at [1034, 75] on link "Start Your Project" at bounding box center [1039, 68] width 146 height 34
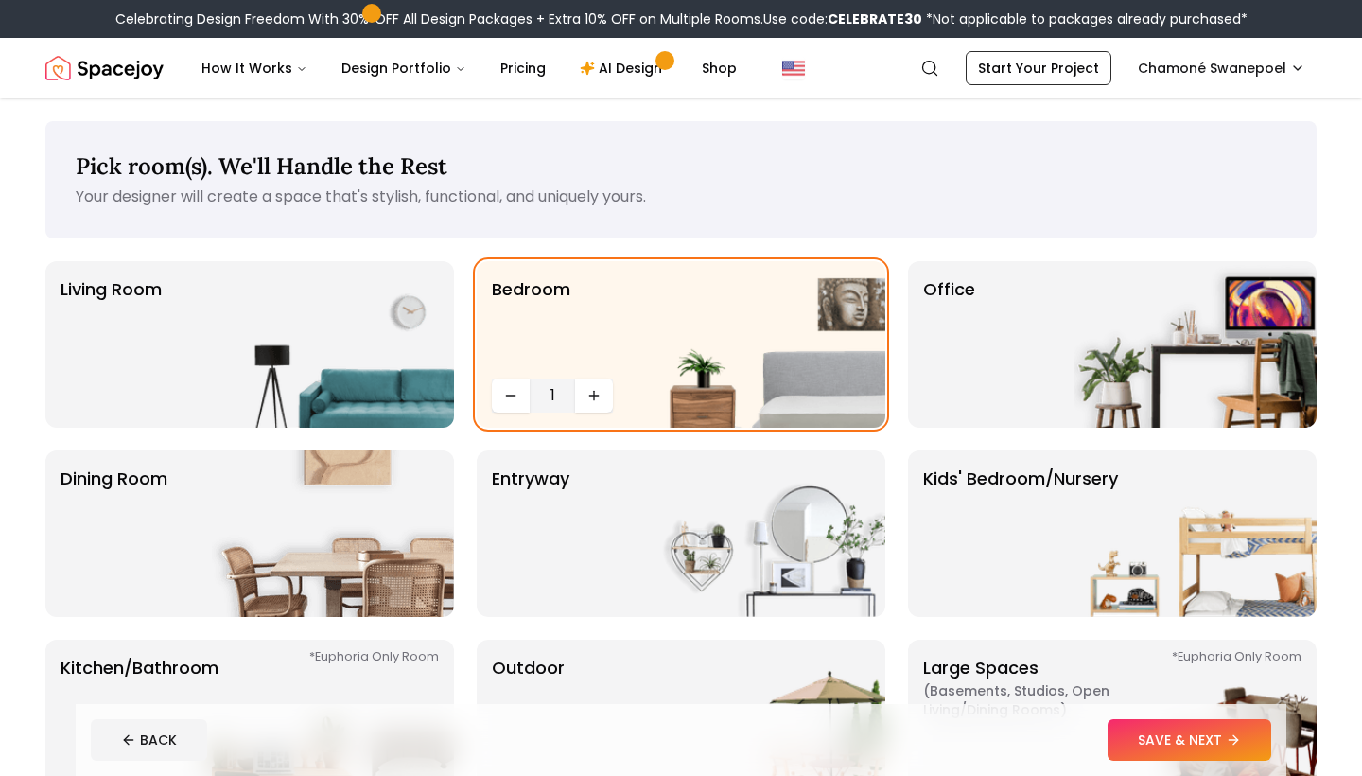
scroll to position [50, 0]
